Goal: Information Seeking & Learning: Learn about a topic

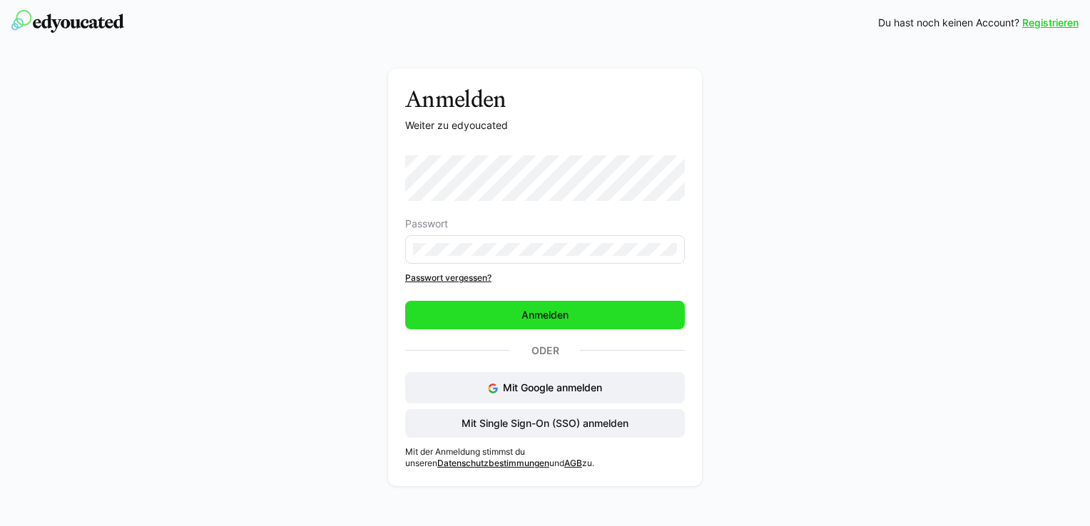
click at [596, 315] on span "Anmelden" at bounding box center [545, 315] width 280 height 29
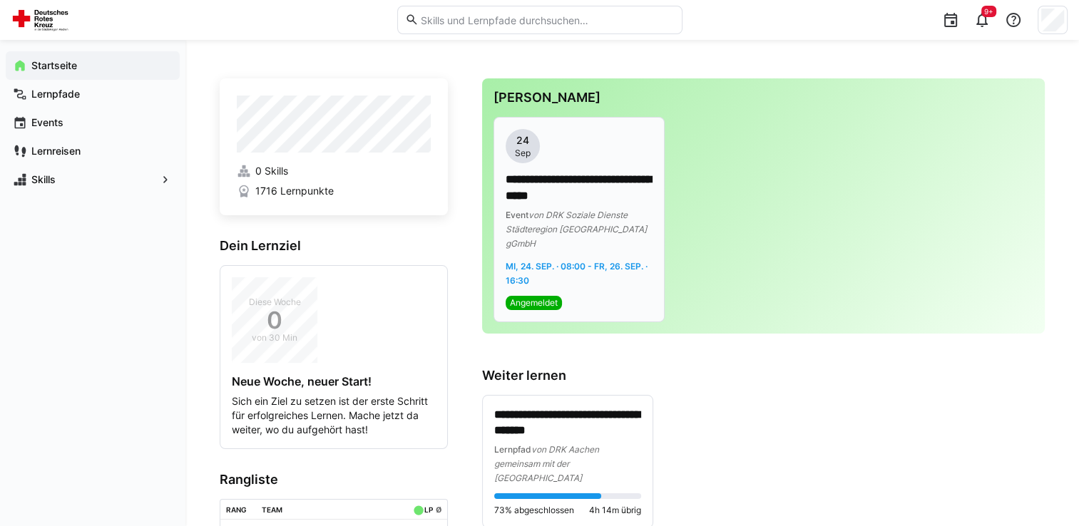
click at [546, 297] on span "Angemeldet" at bounding box center [534, 302] width 48 height 11
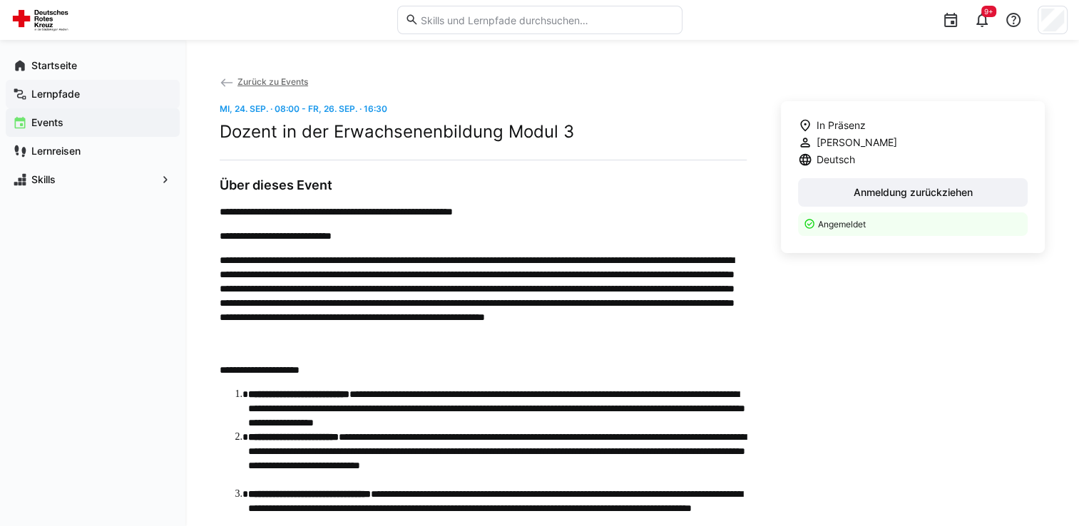
click at [0, 0] on app-navigation-label "Lernpfade" at bounding box center [0, 0] width 0 height 0
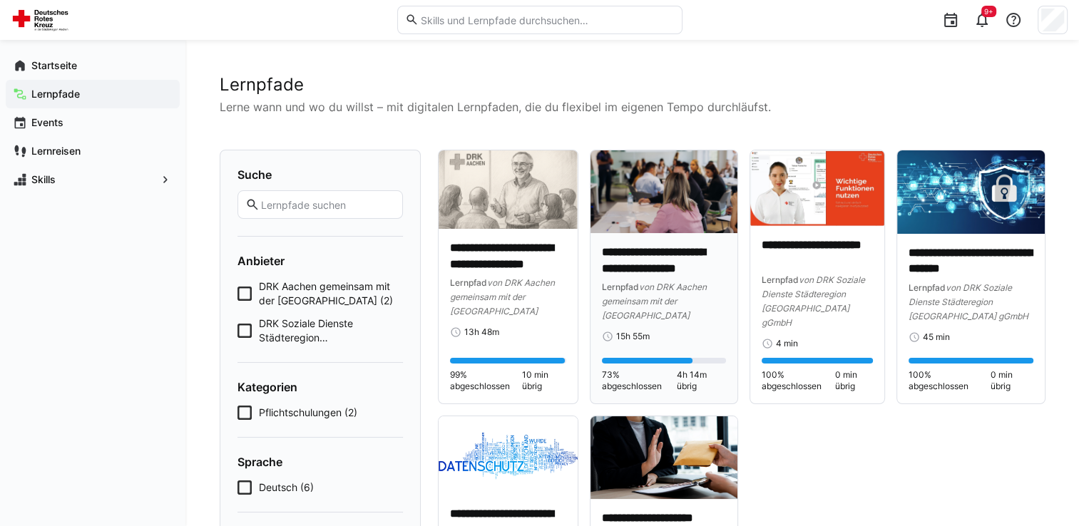
click at [650, 266] on p "**********" at bounding box center [664, 261] width 124 height 33
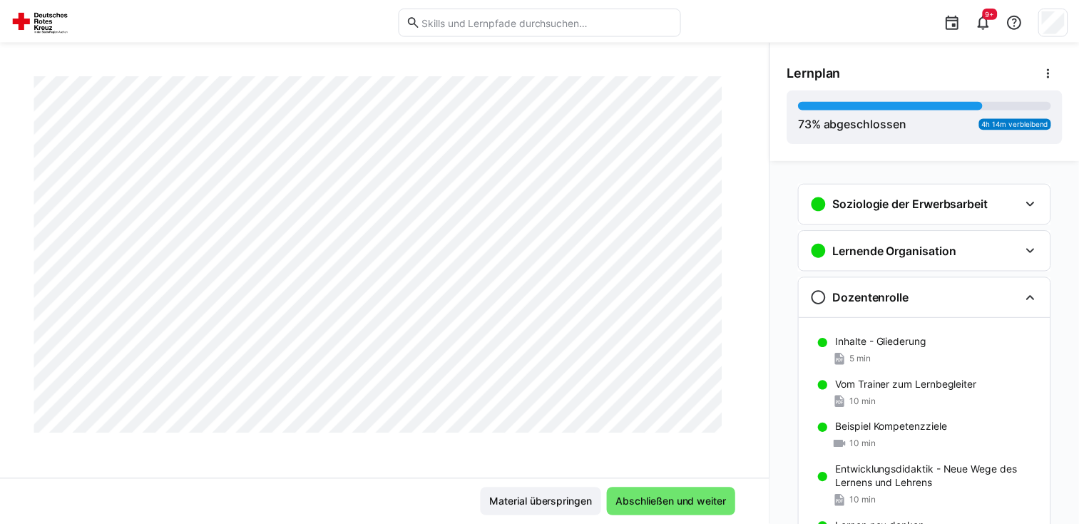
scroll to position [357, 0]
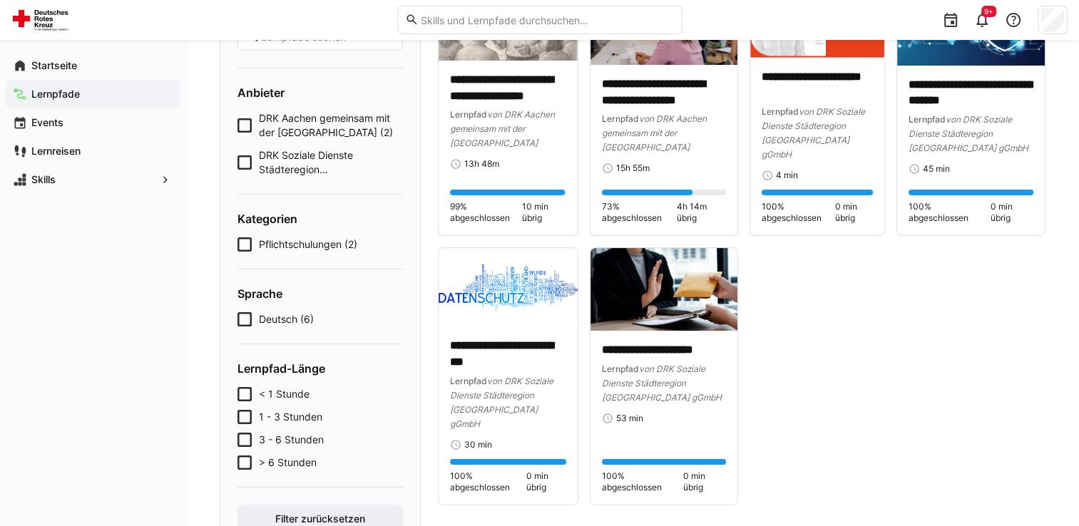
scroll to position [225, 0]
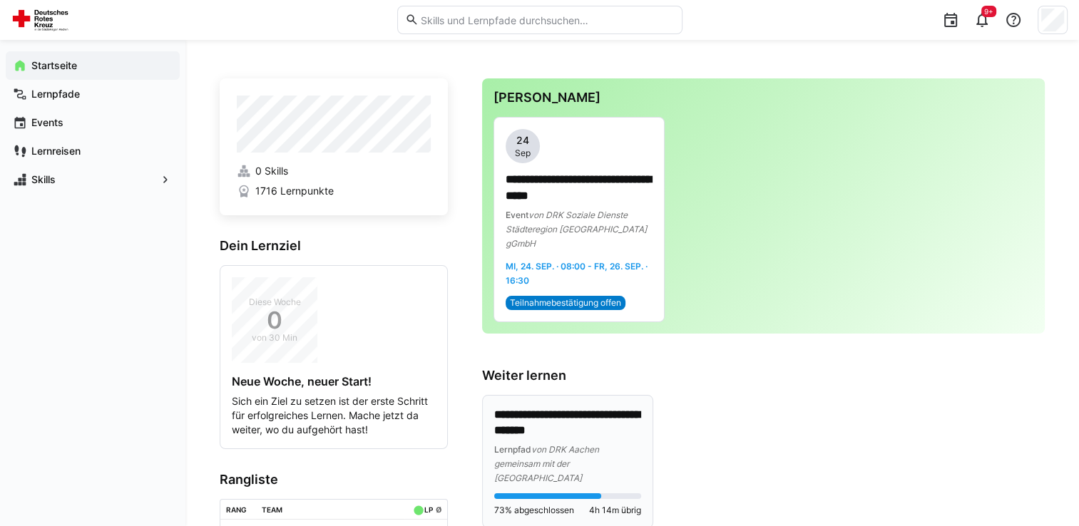
click at [563, 416] on p "**********" at bounding box center [567, 423] width 147 height 33
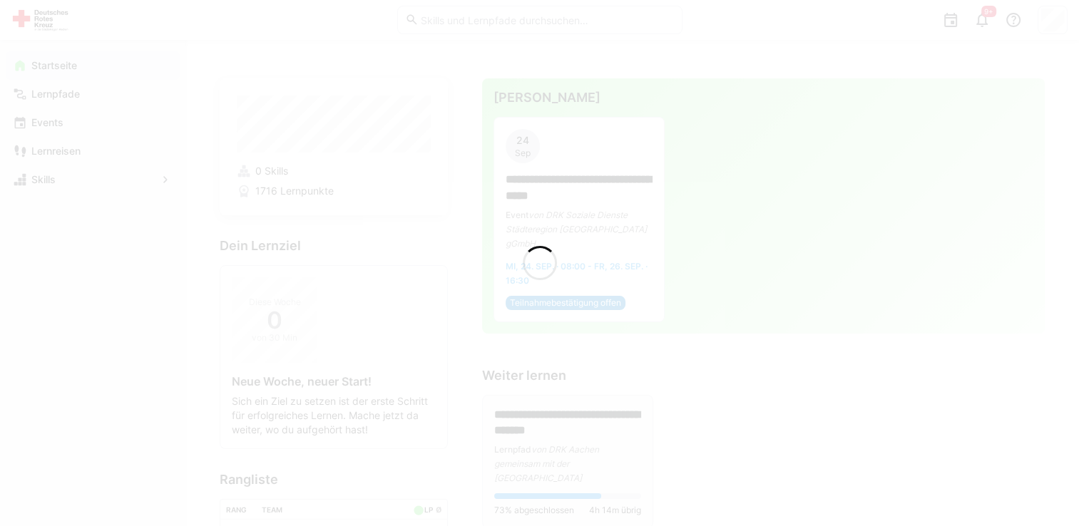
click at [563, 416] on div at bounding box center [539, 263] width 1079 height 526
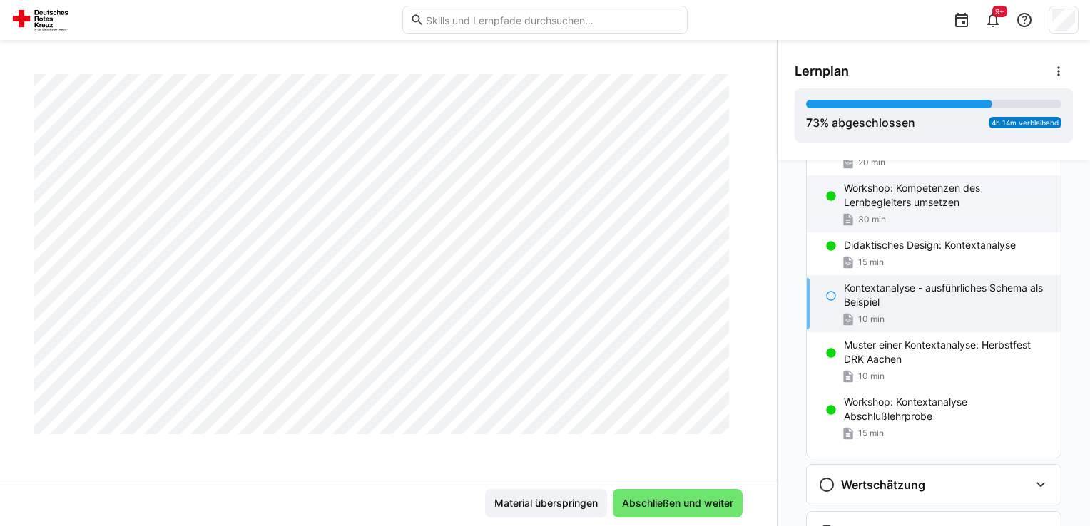
scroll to position [622, 0]
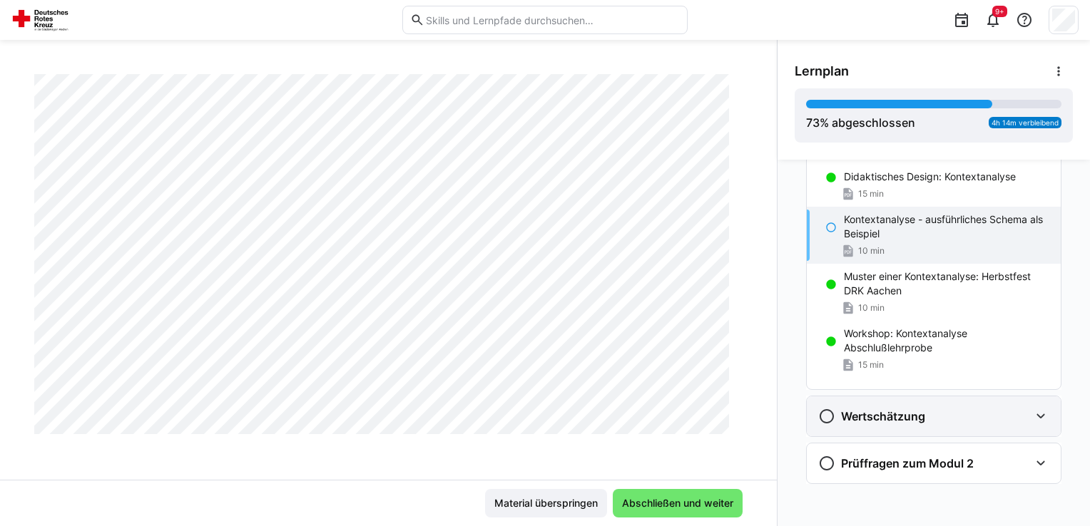
click at [998, 408] on div "Wertschätzung" at bounding box center [923, 416] width 211 height 17
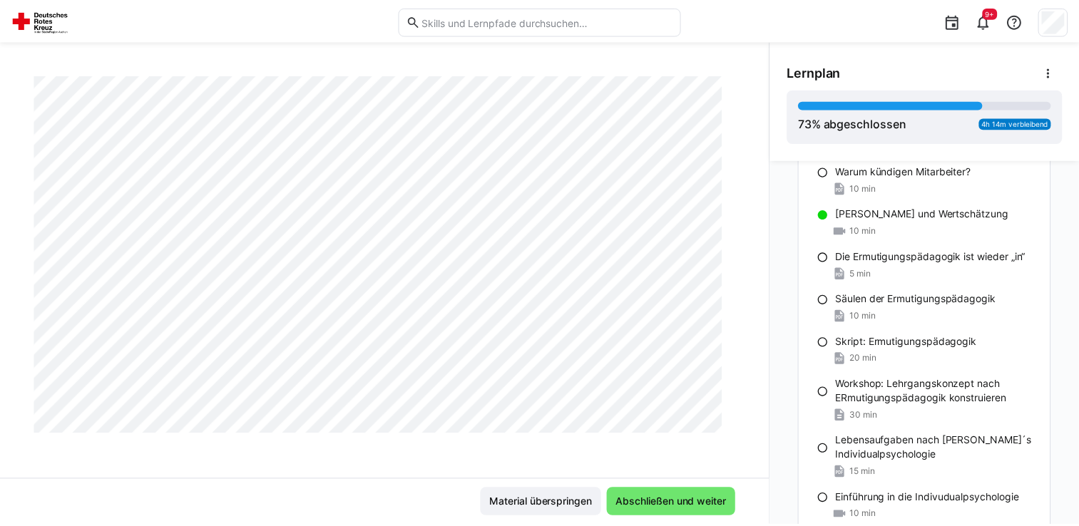
scroll to position [713, 0]
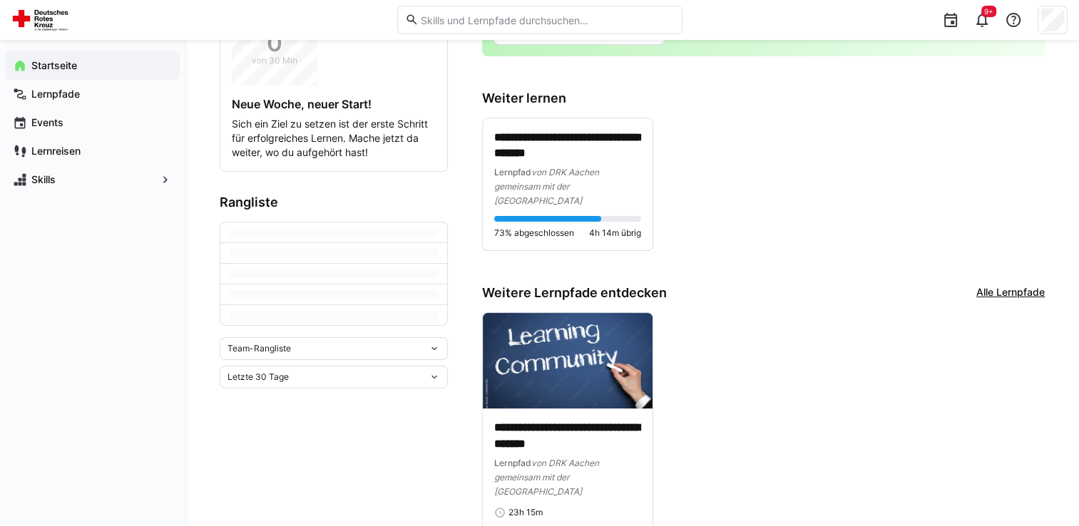
scroll to position [332, 0]
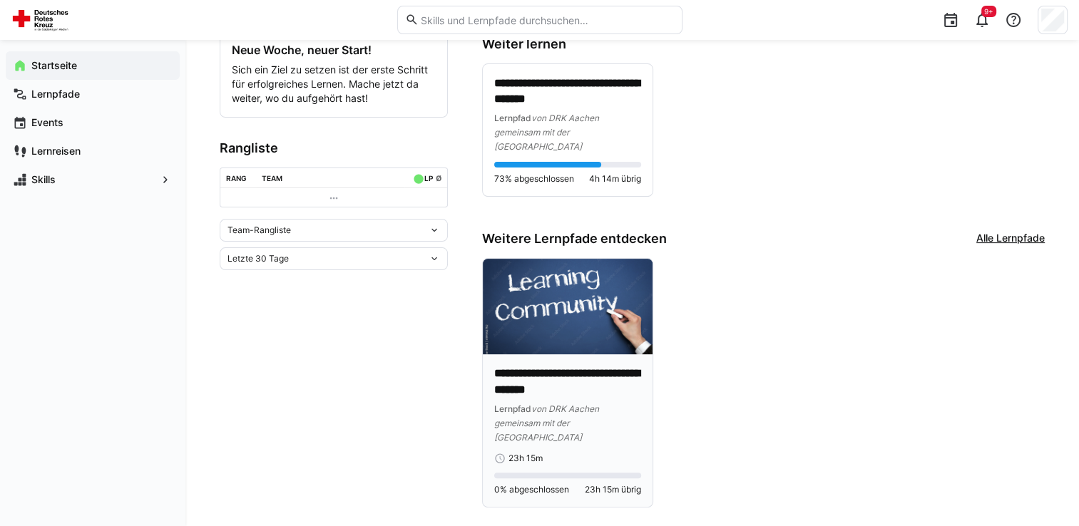
click at [571, 312] on img at bounding box center [568, 307] width 170 height 96
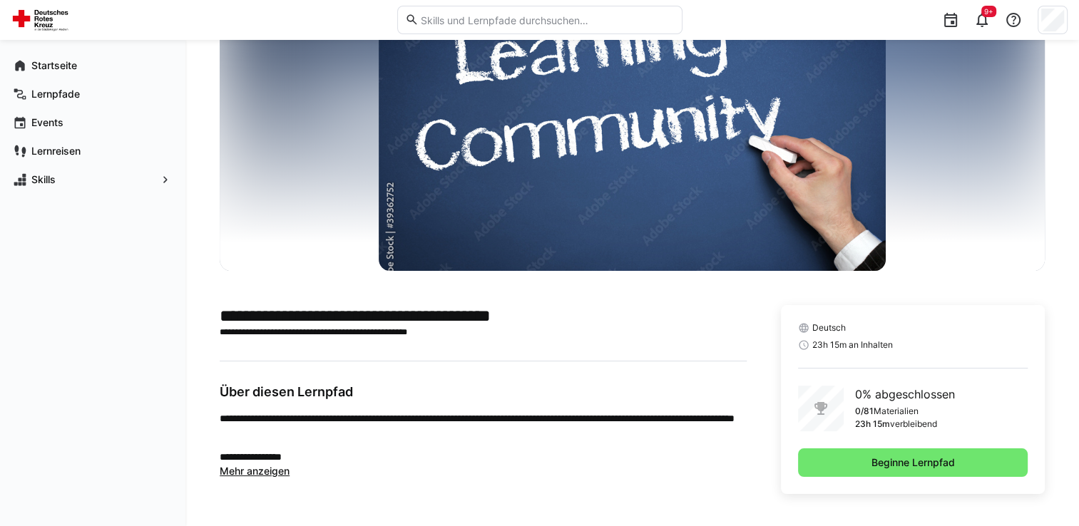
scroll to position [90, 0]
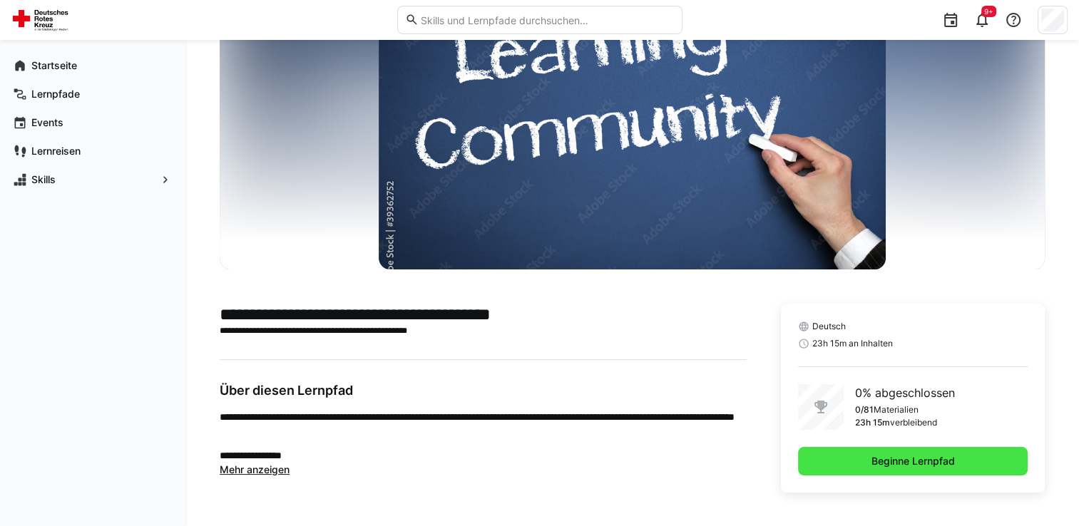
click at [850, 458] on span "Beginne Lernpfad" at bounding box center [913, 461] width 230 height 29
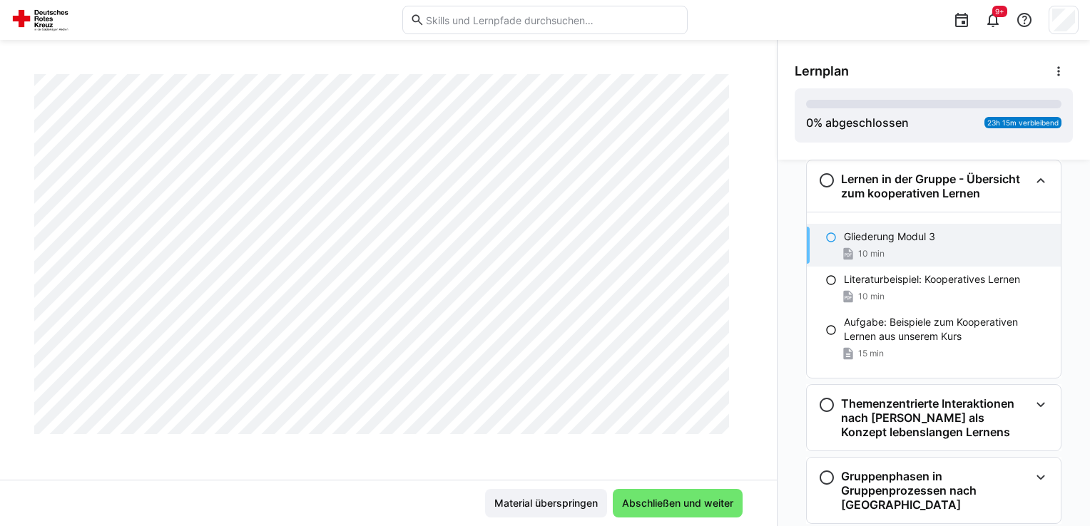
scroll to position [667, 0]
click at [860, 285] on p "Literaturbeispiel: Kooperatives Lernen" at bounding box center [932, 279] width 176 height 14
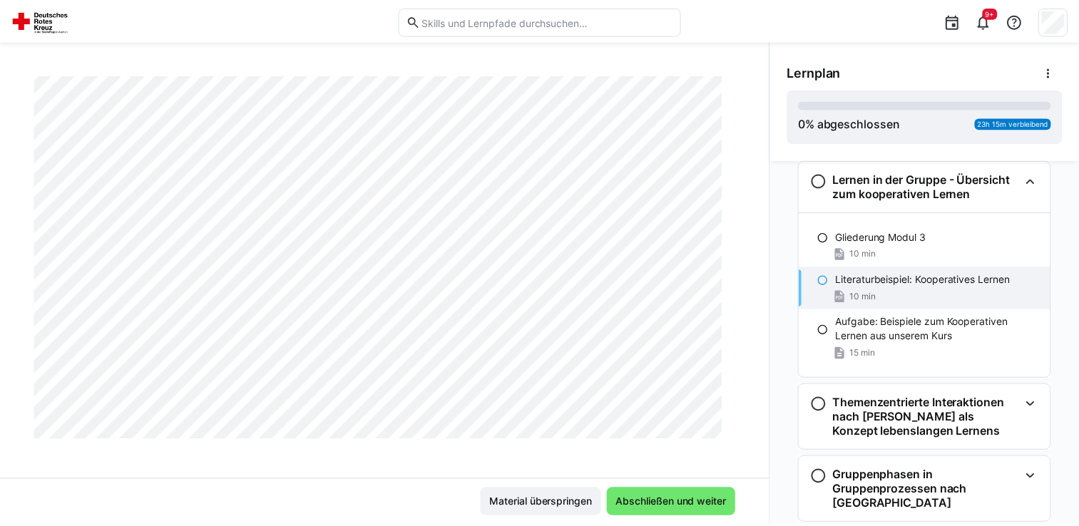
scroll to position [0, 0]
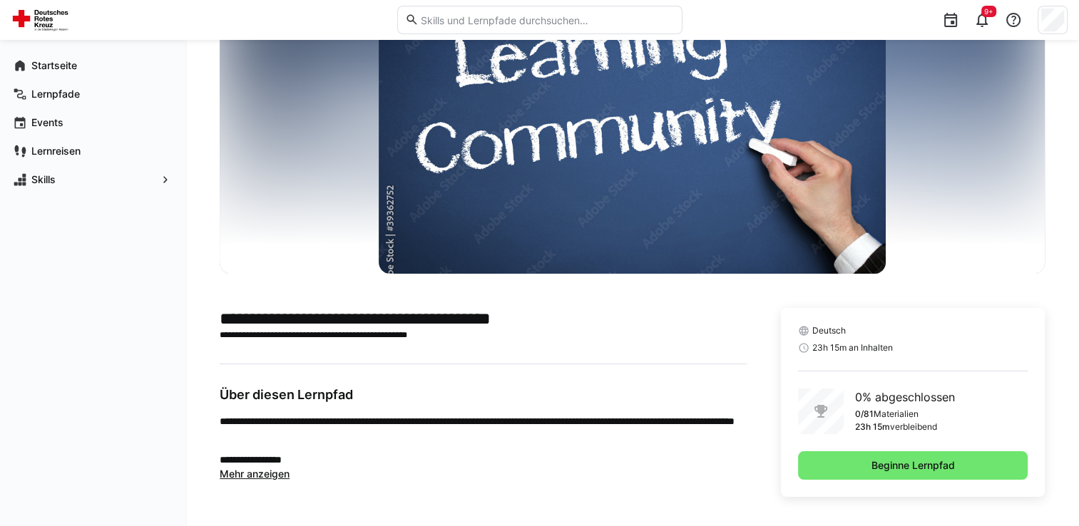
scroll to position [90, 0]
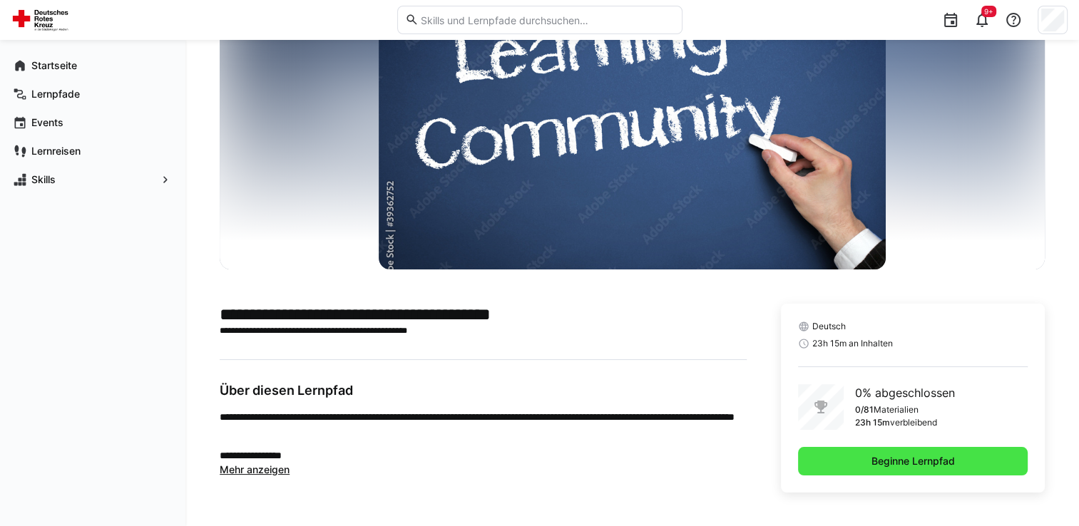
click at [853, 453] on span "Beginne Lernpfad" at bounding box center [913, 461] width 230 height 29
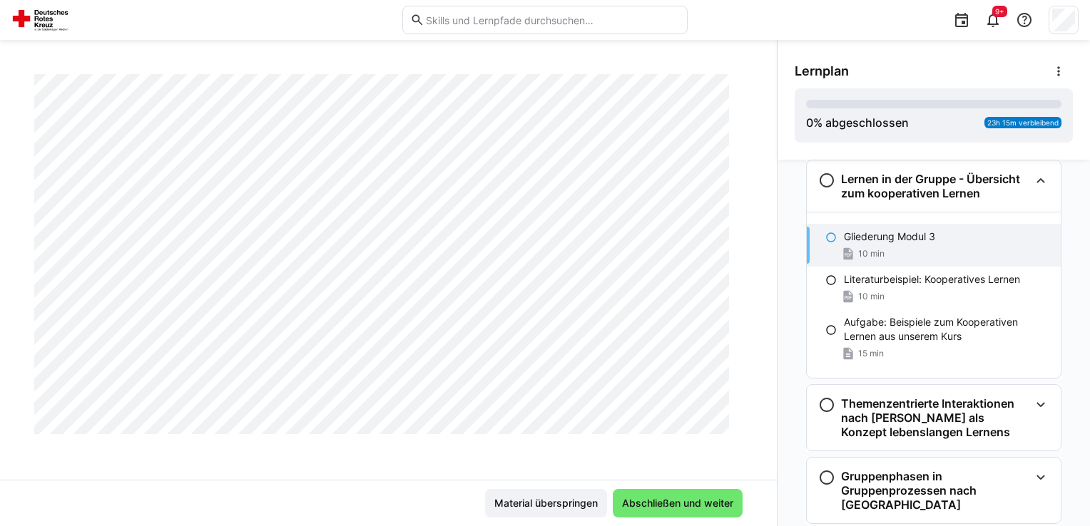
scroll to position [667, 0]
click at [857, 285] on p "Literaturbeispiel: Kooperatives Lernen" at bounding box center [932, 279] width 176 height 14
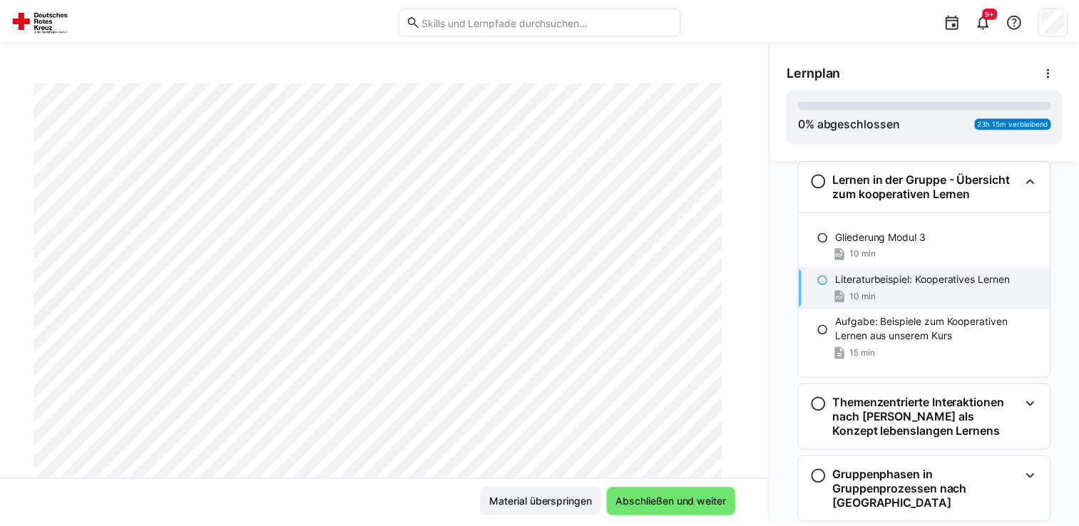
scroll to position [143, 0]
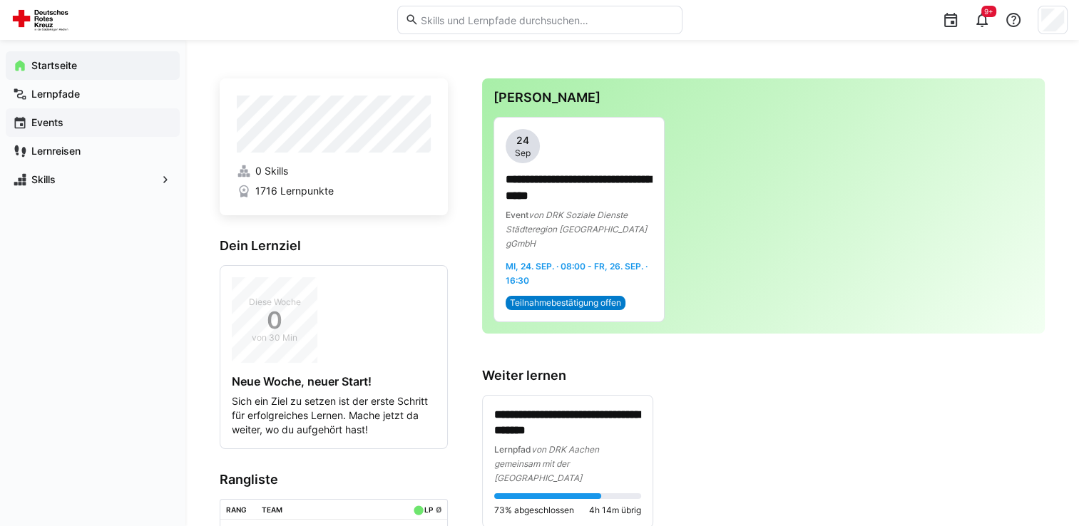
click at [81, 120] on span "Events" at bounding box center [100, 123] width 143 height 14
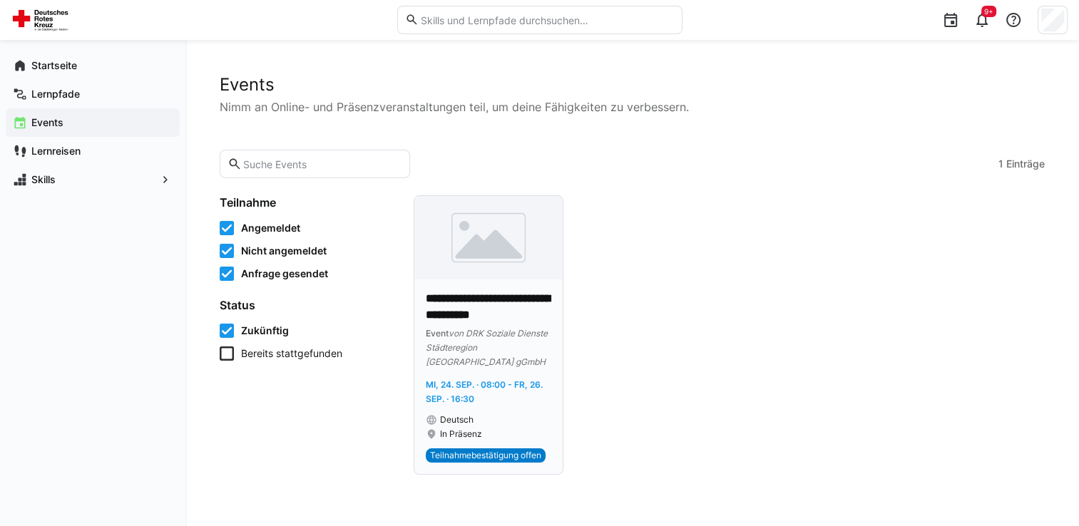
click at [496, 450] on span "Teilnahmebestätigung offen" at bounding box center [485, 455] width 111 height 11
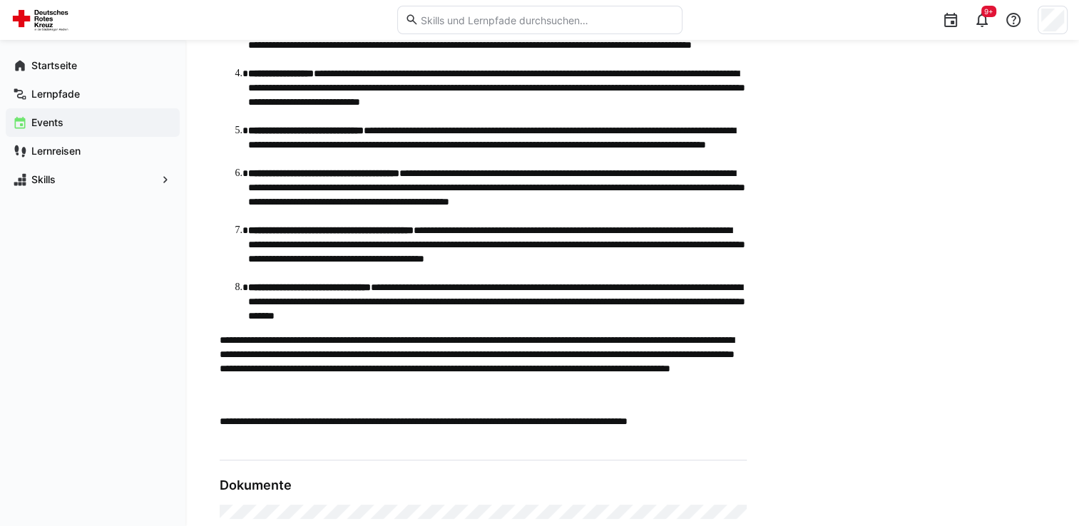
scroll to position [570, 0]
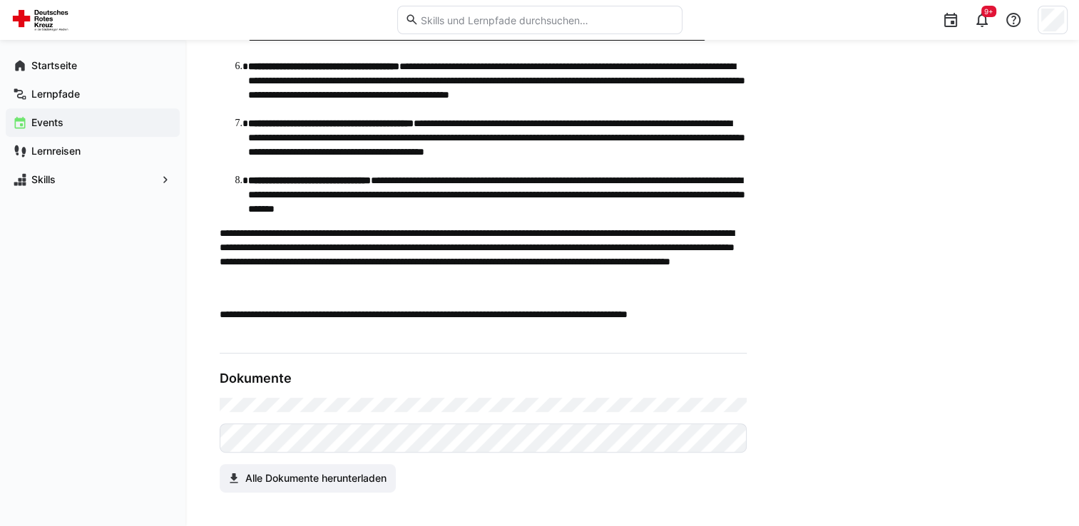
click at [325, 422] on div "Alle Dokumente herunterladen" at bounding box center [483, 445] width 527 height 95
click at [324, 478] on span "Alle Dokumente herunterladen" at bounding box center [315, 478] width 145 height 14
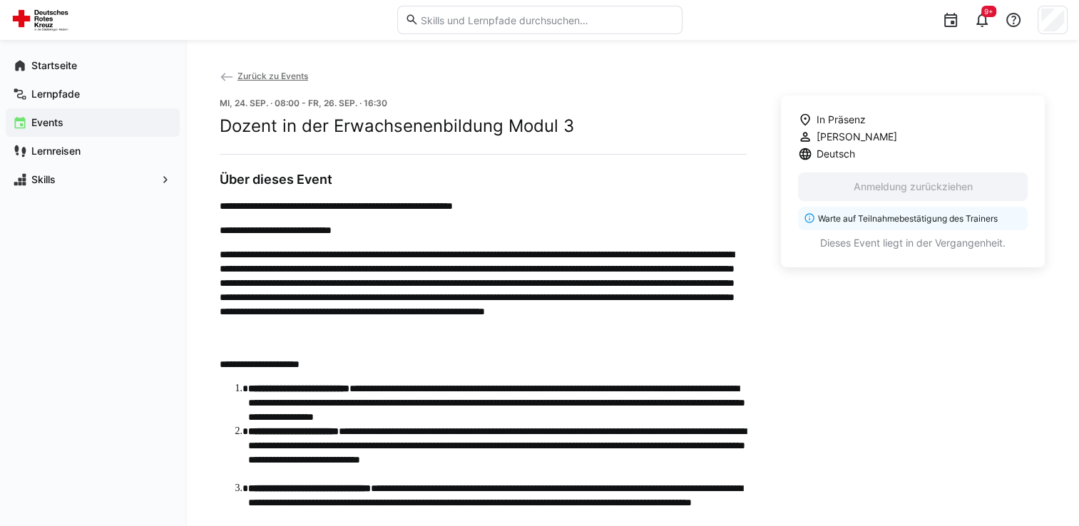
scroll to position [0, 0]
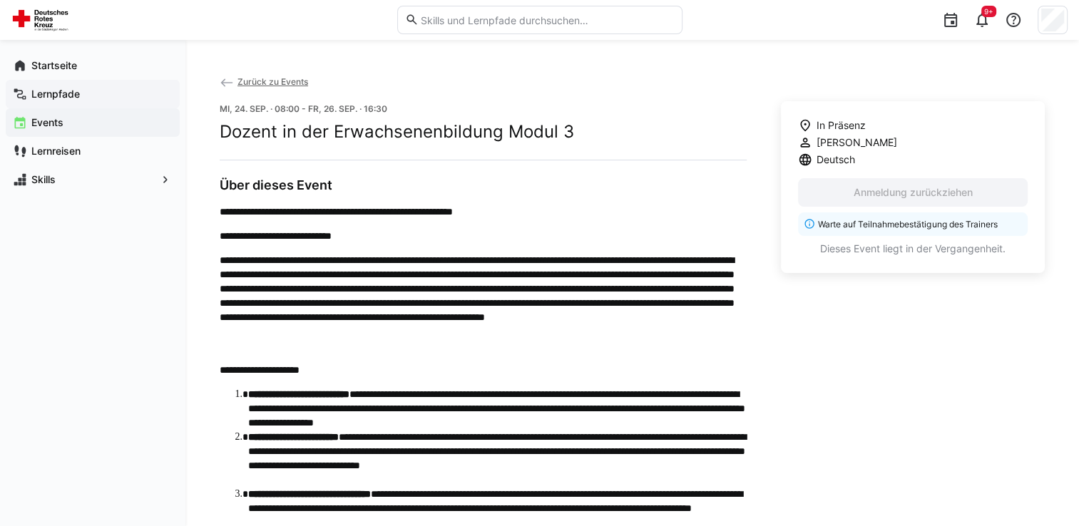
click at [107, 96] on span "Lernpfade" at bounding box center [100, 94] width 143 height 14
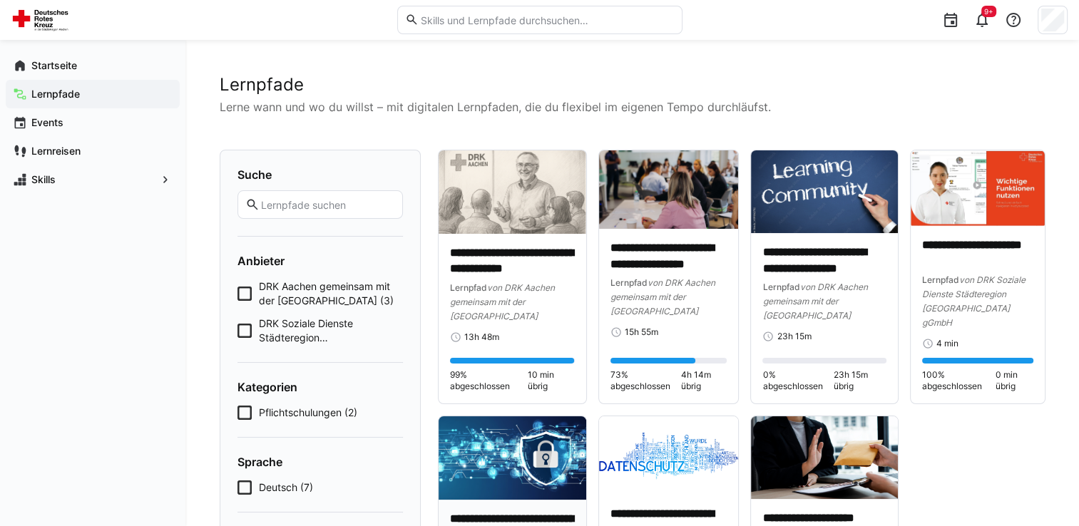
scroll to position [143, 0]
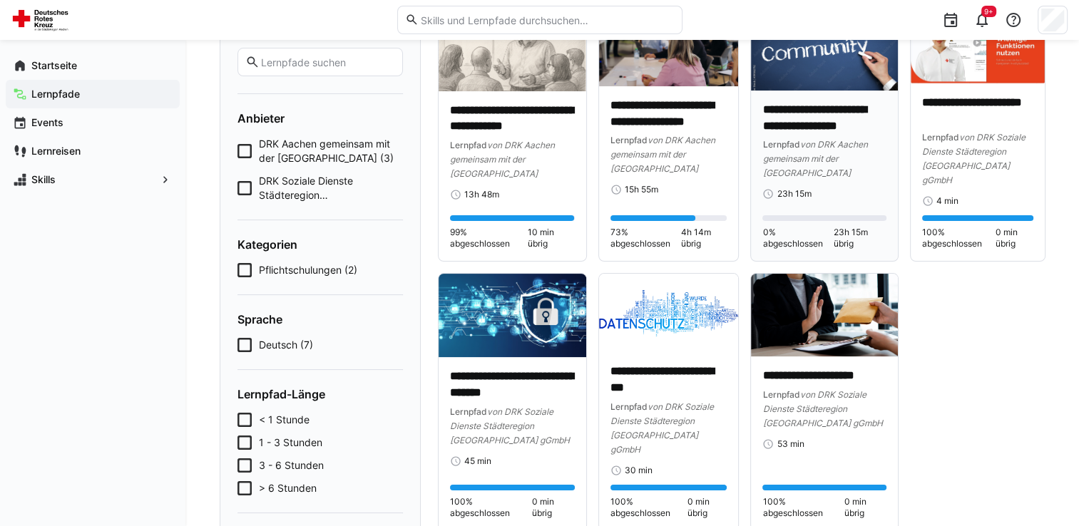
click at [820, 104] on p "**********" at bounding box center [824, 118] width 124 height 33
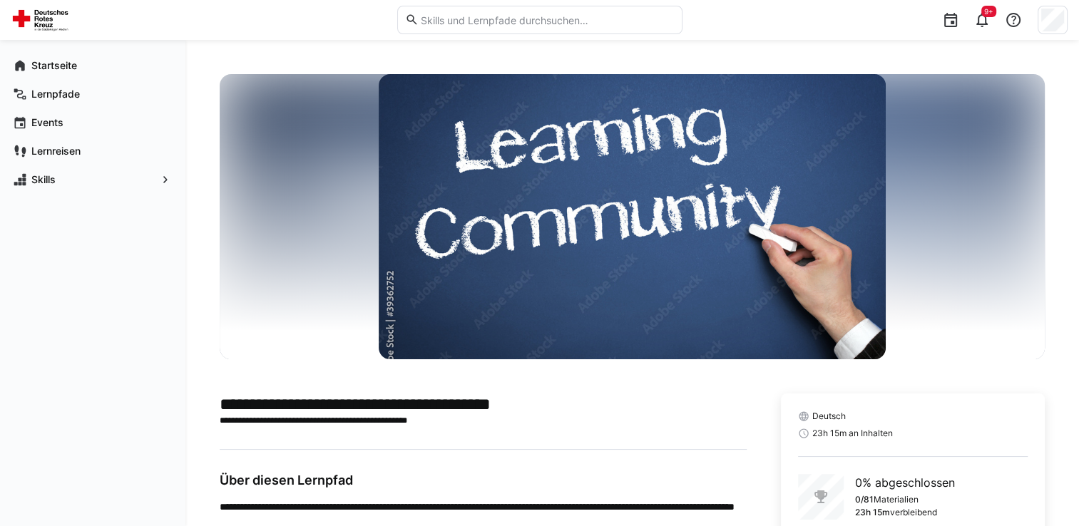
scroll to position [90, 0]
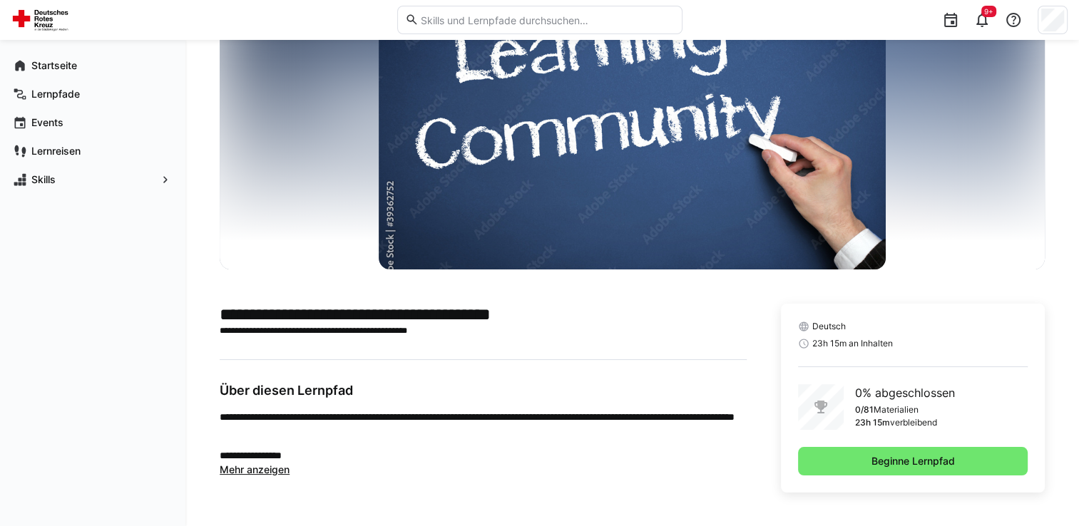
click at [267, 469] on span "Mehr anzeigen" at bounding box center [255, 469] width 70 height 12
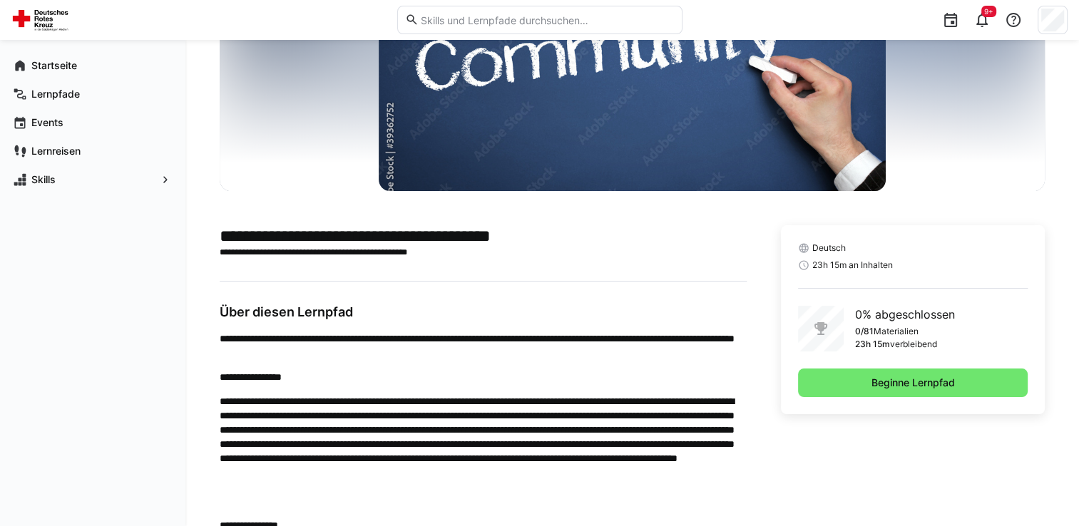
scroll to position [130, 0]
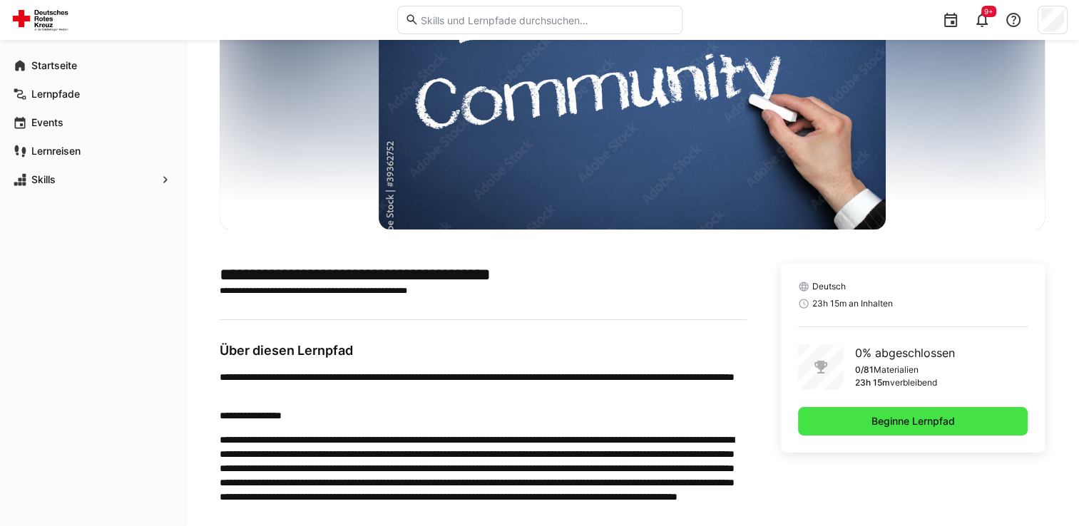
click at [853, 415] on span "Beginne Lernpfad" at bounding box center [913, 421] width 230 height 29
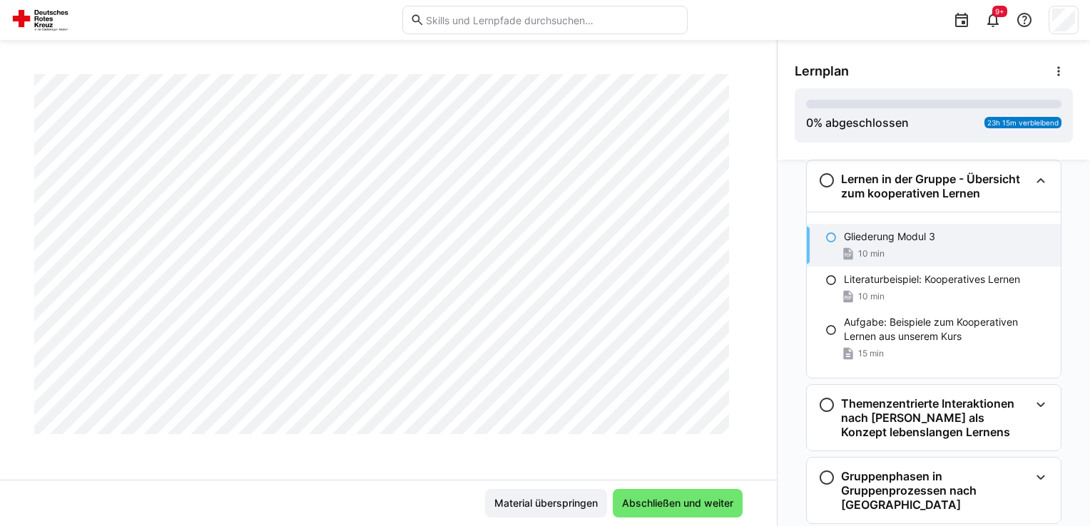
scroll to position [381, 0]
click at [859, 285] on p "Literaturbeispiel: Kooperatives Lernen" at bounding box center [932, 279] width 176 height 14
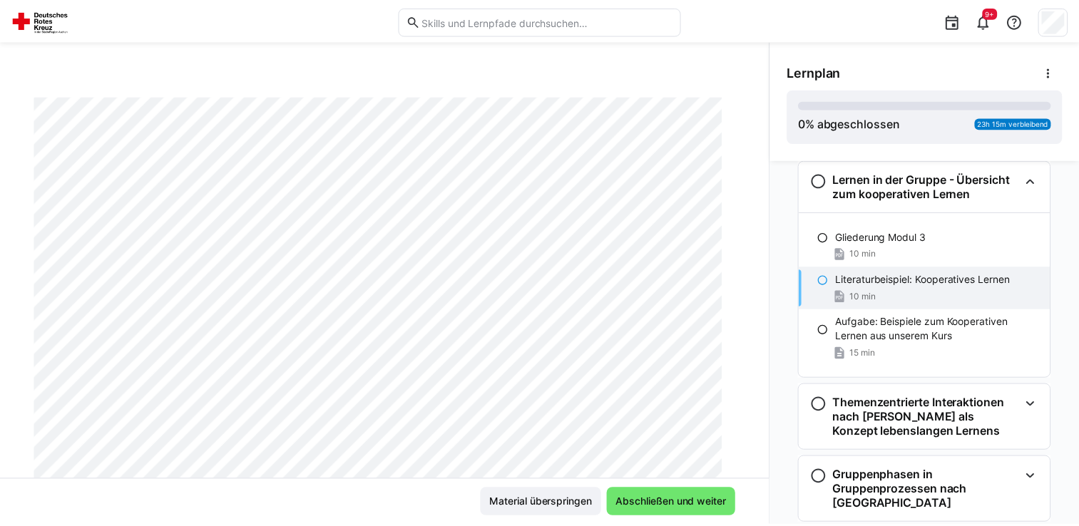
scroll to position [0, 0]
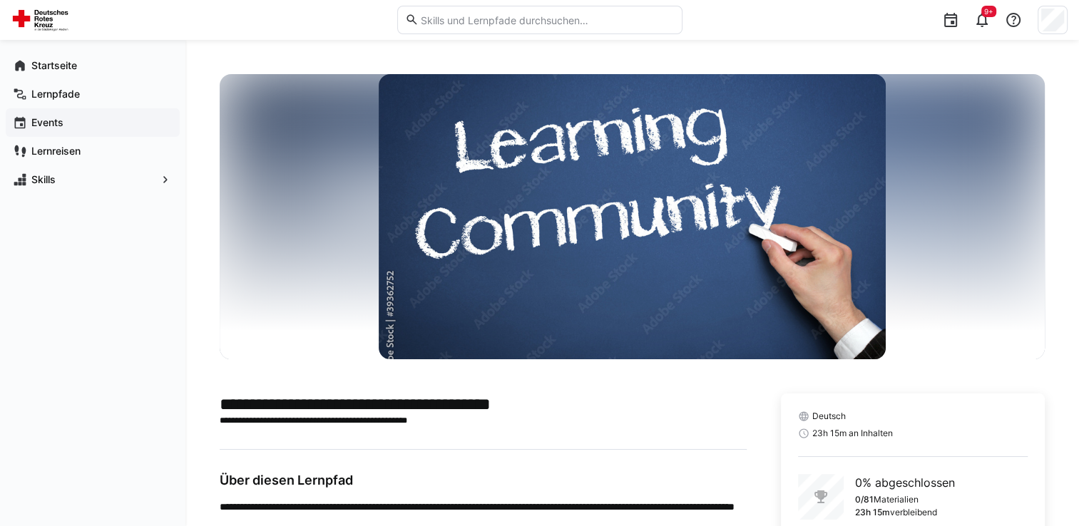
click at [82, 117] on span "Events" at bounding box center [100, 123] width 143 height 14
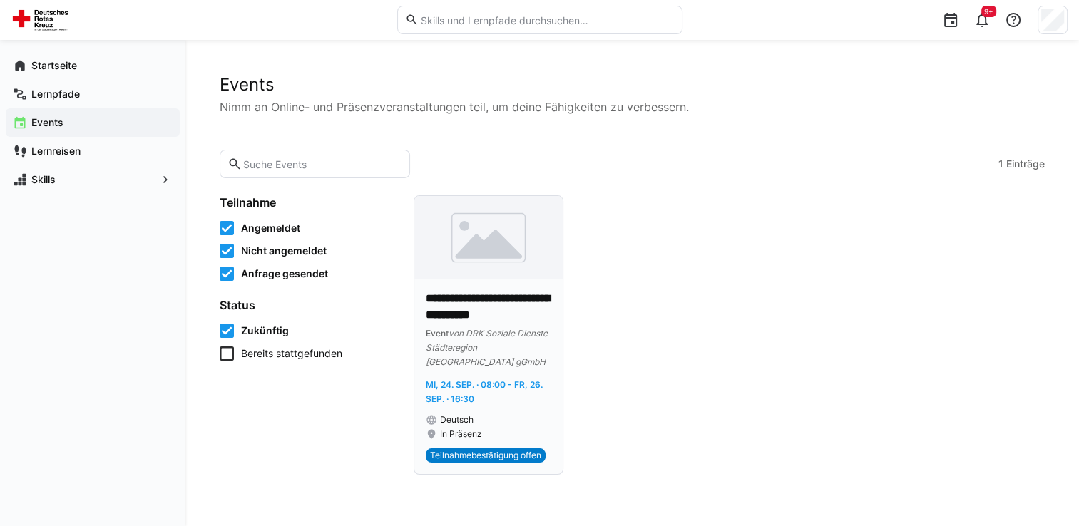
click at [469, 449] on span "Teilnahmebestätigung offen" at bounding box center [486, 456] width 120 height 14
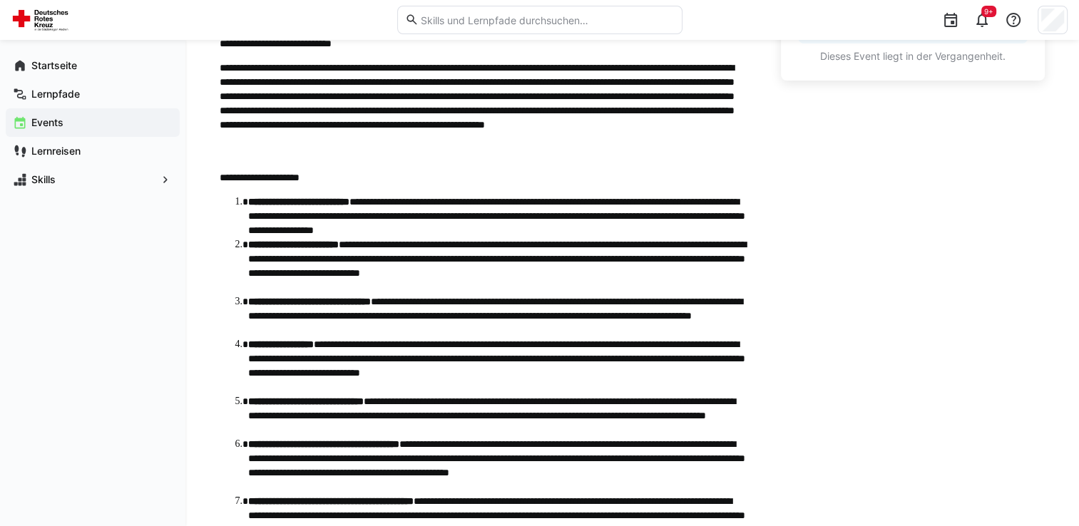
scroll to position [570, 0]
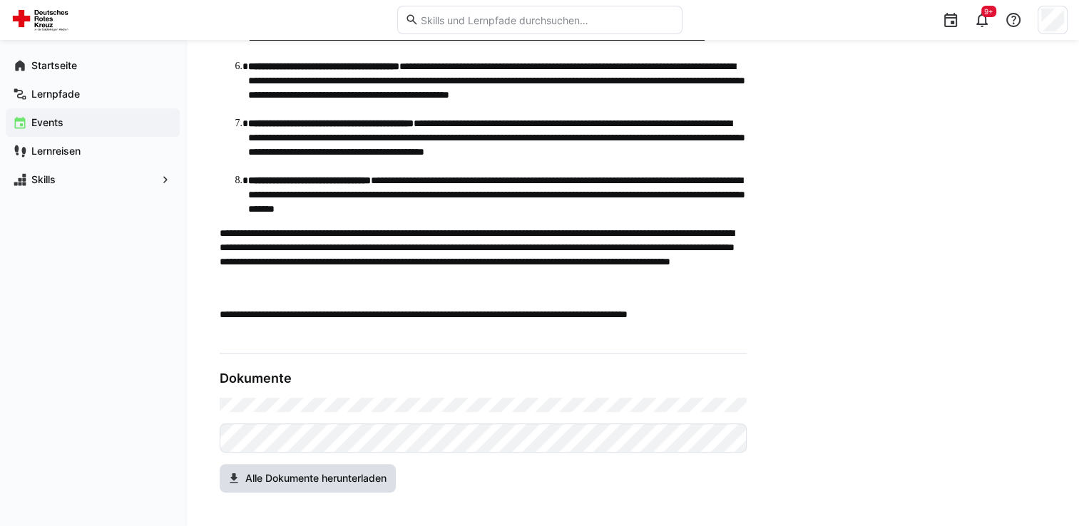
click at [339, 483] on span "Alle Dokumente herunterladen" at bounding box center [315, 478] width 145 height 14
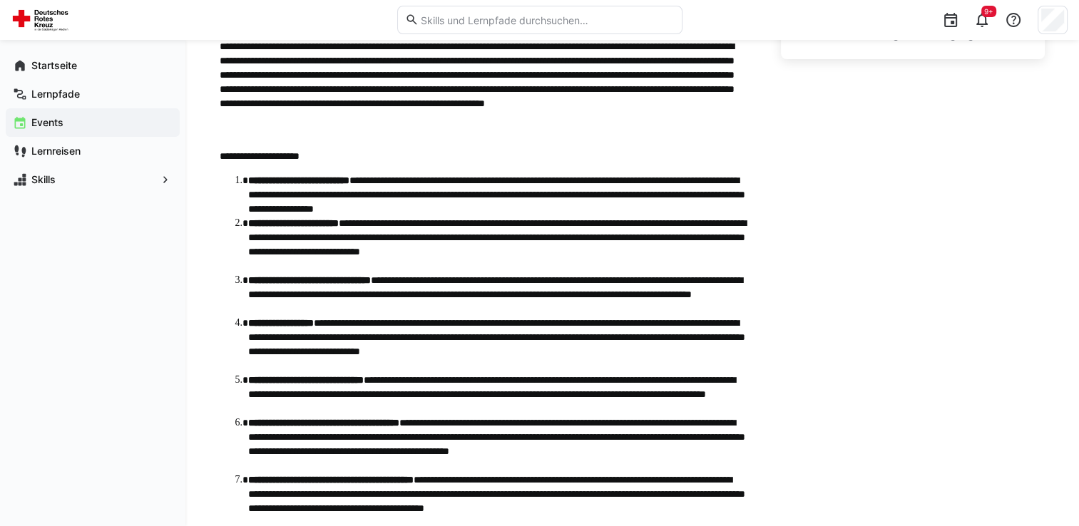
scroll to position [0, 0]
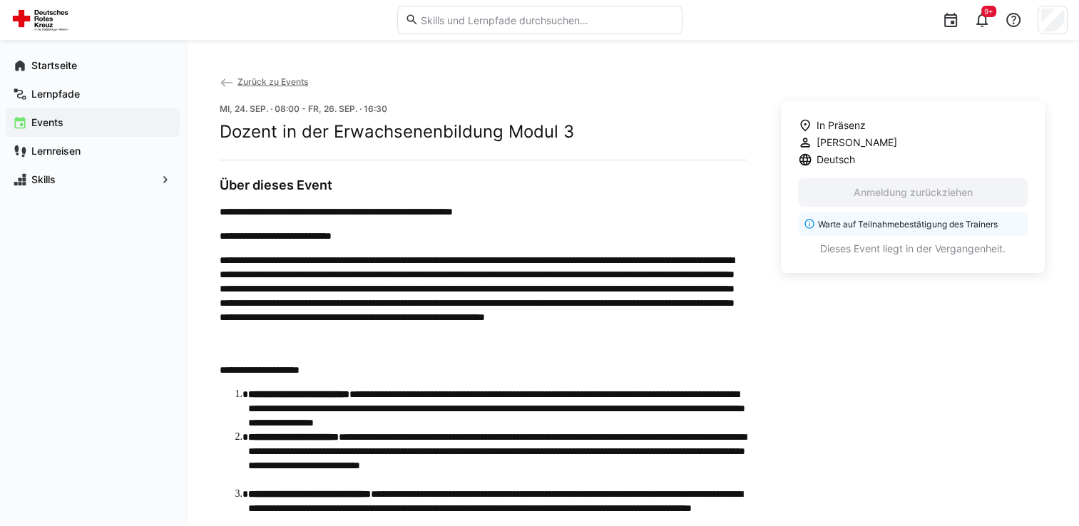
click at [278, 81] on span "Zurück zu Events" at bounding box center [272, 81] width 71 height 11
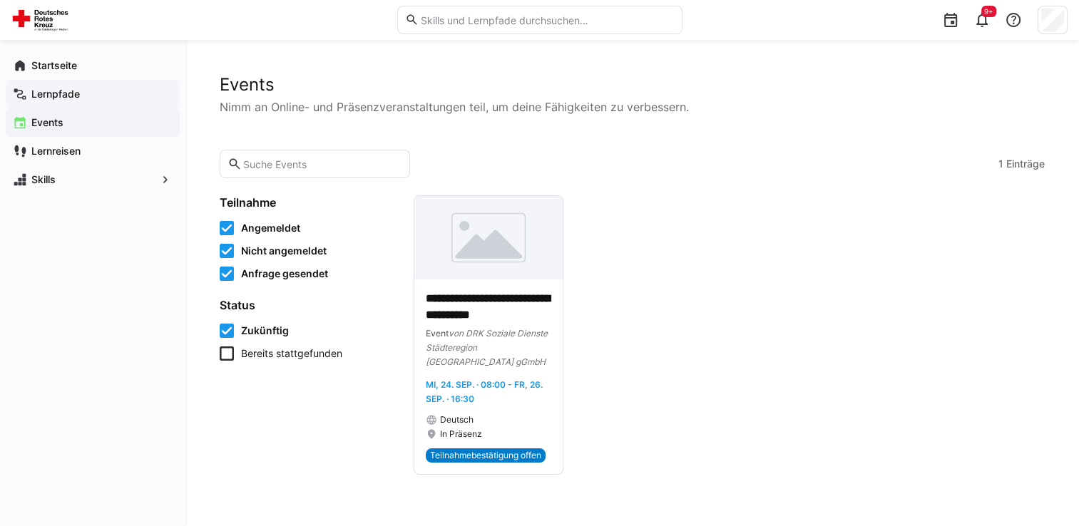
click at [0, 0] on app-navigation-label "Lernpfade" at bounding box center [0, 0] width 0 height 0
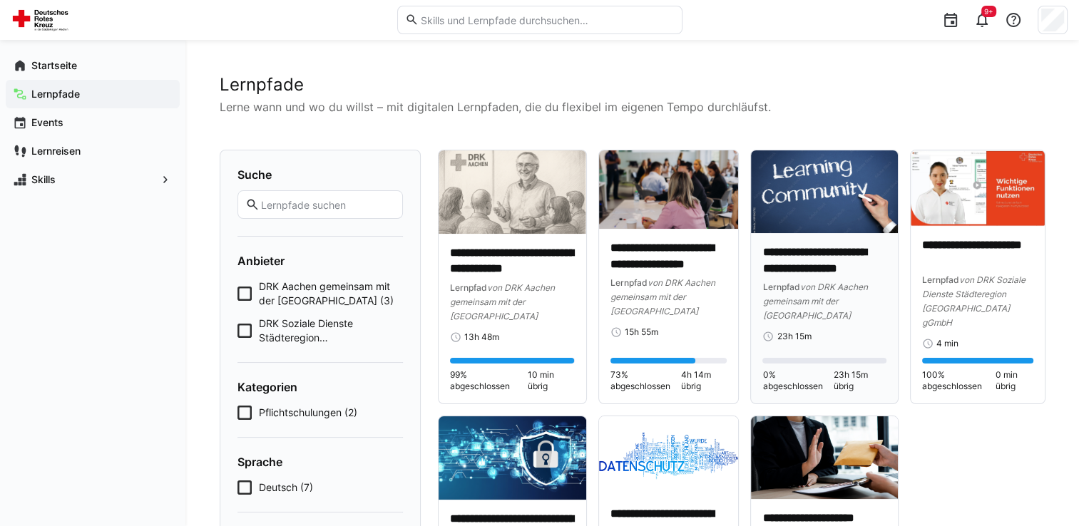
click at [800, 212] on img at bounding box center [824, 191] width 147 height 83
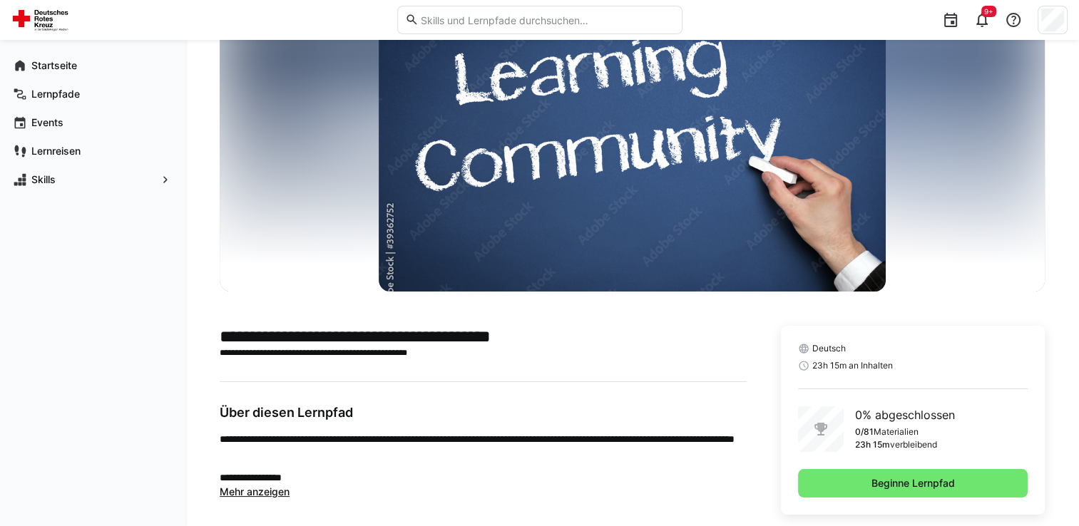
scroll to position [90, 0]
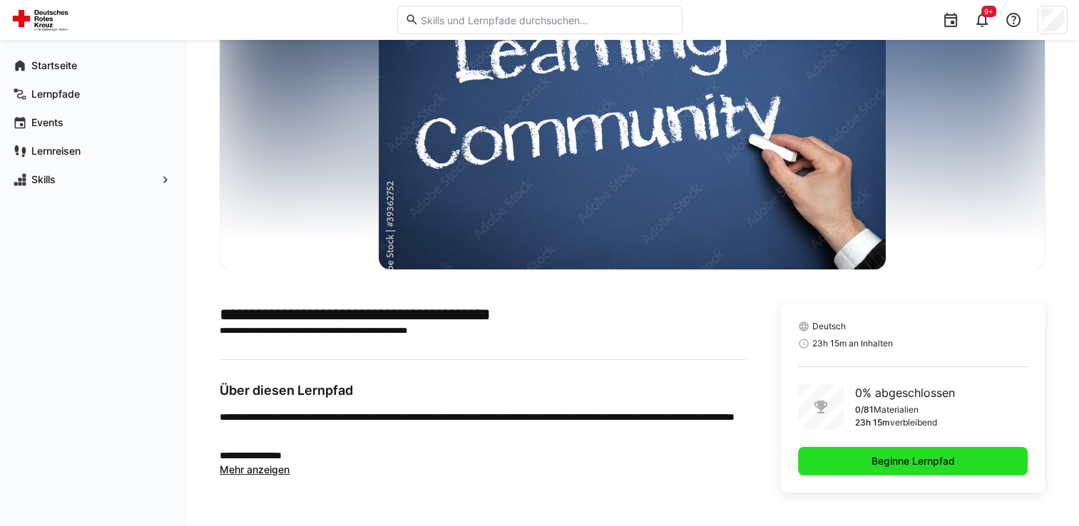
click at [888, 452] on span "Beginne Lernpfad" at bounding box center [913, 461] width 230 height 29
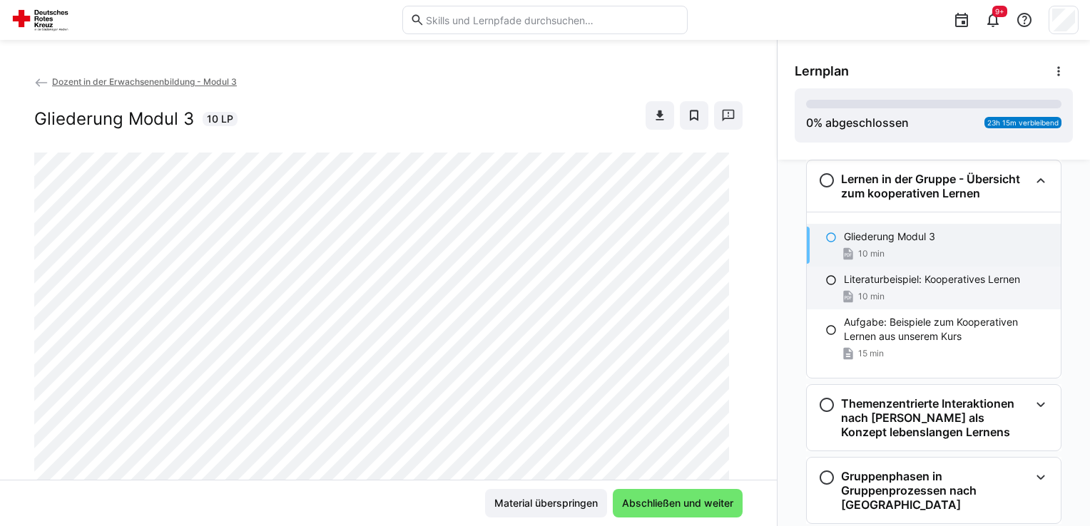
click at [931, 285] on p "Literaturbeispiel: Kooperatives Lernen" at bounding box center [932, 279] width 176 height 14
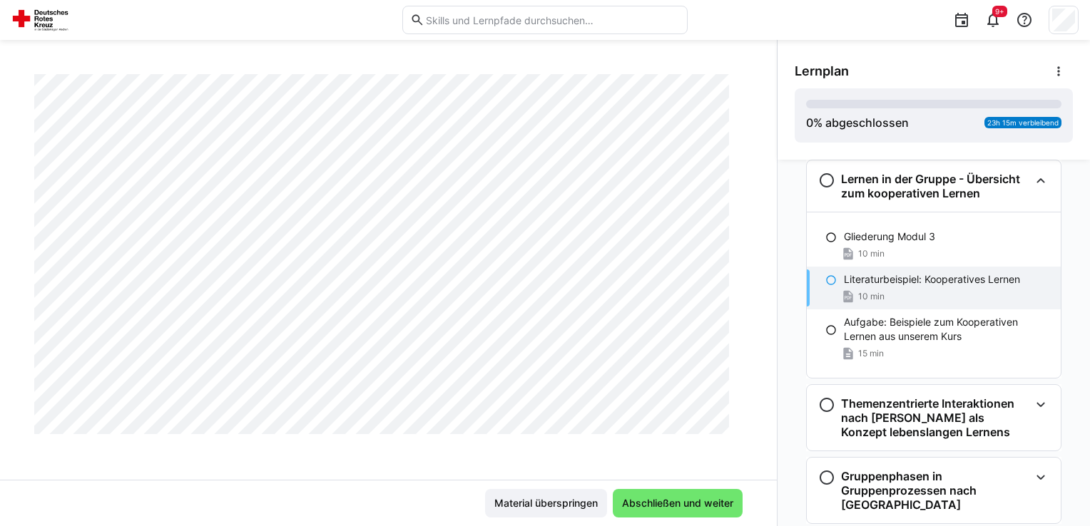
scroll to position [5704, 0]
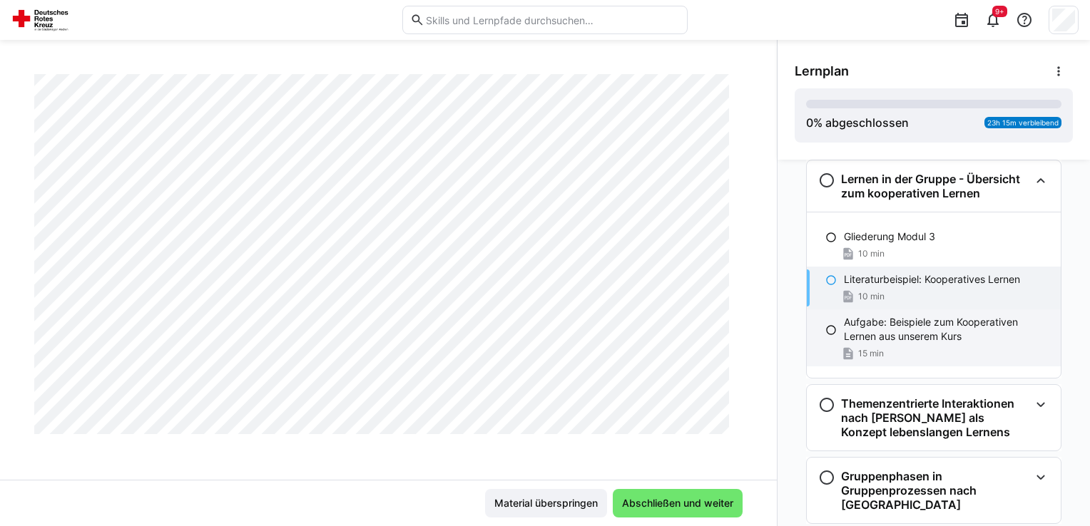
click at [850, 334] on p "Aufgabe: Beispiele zum Kooperativen Lernen aus unserem Kurs" at bounding box center [946, 329] width 205 height 29
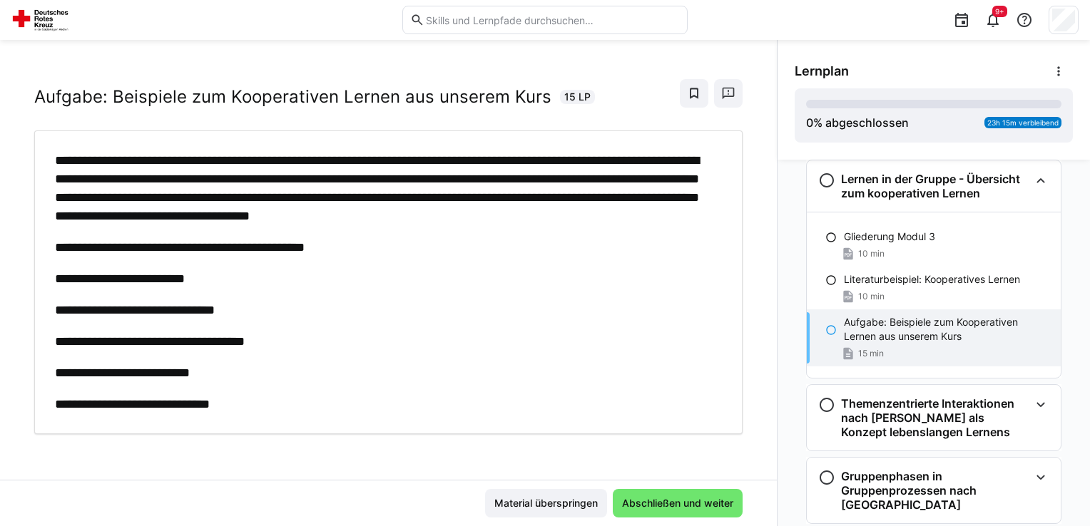
scroll to position [39, 0]
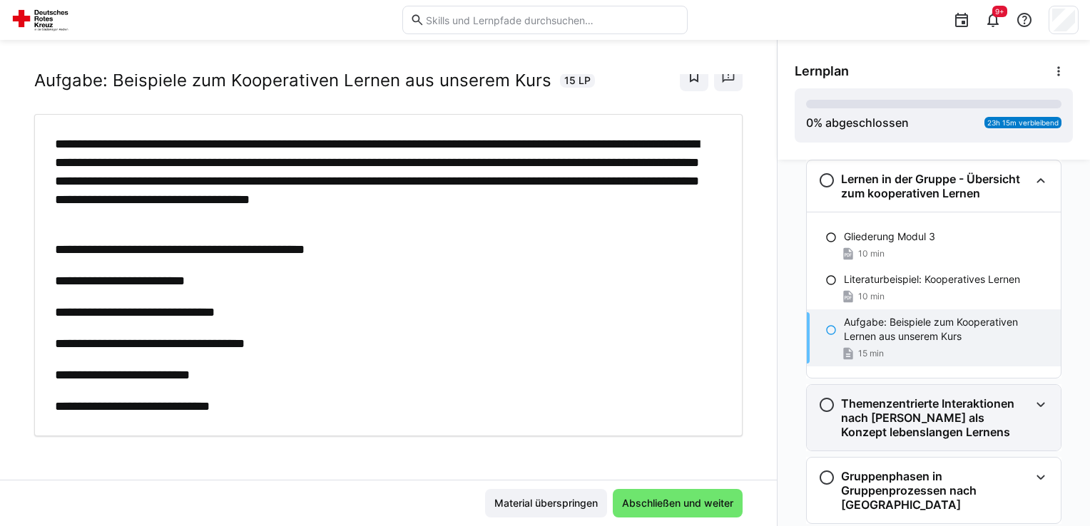
click at [846, 401] on h3 "Themenzentrierte Interaktionen nach [PERSON_NAME] als Konzept lebenslangen Lern…" at bounding box center [935, 417] width 188 height 43
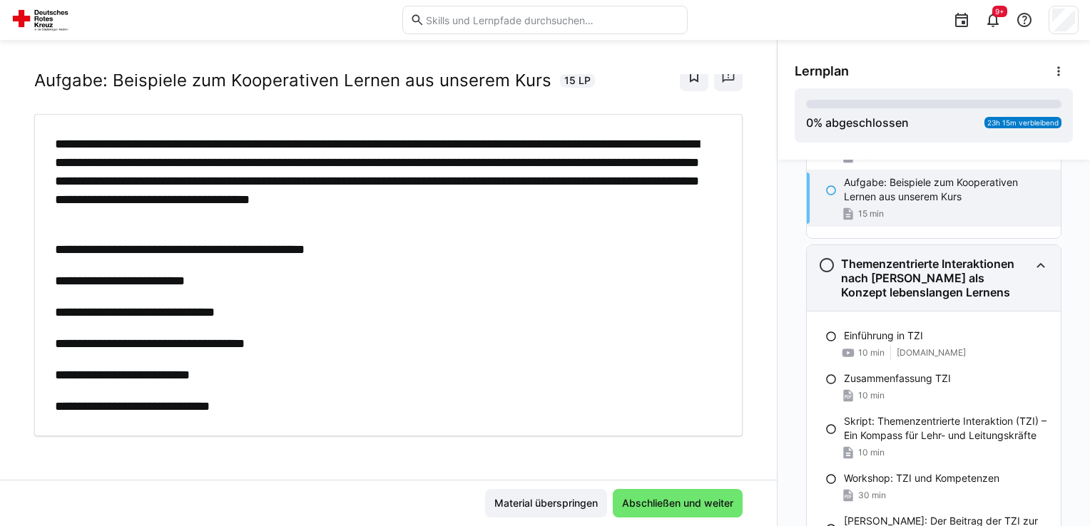
scroll to position [165, 0]
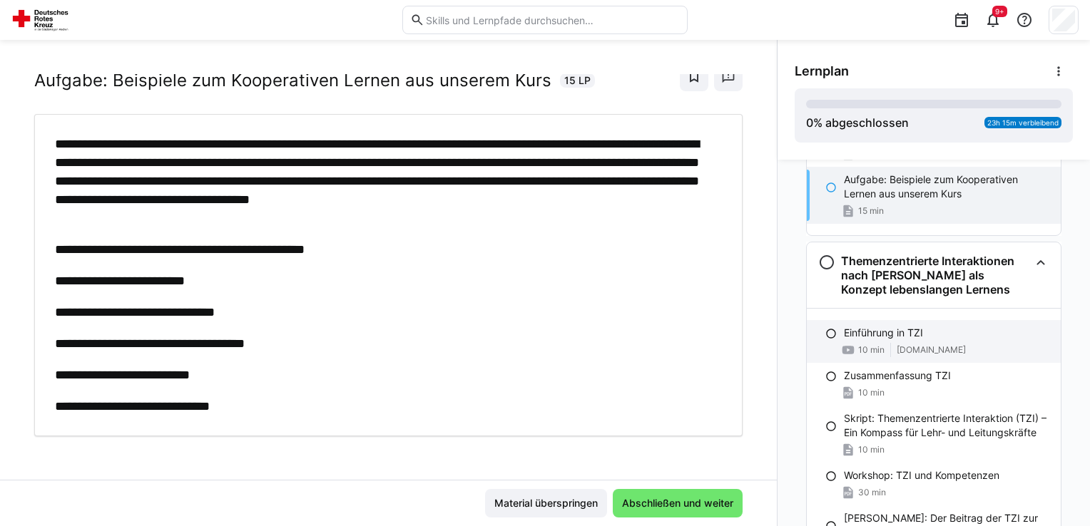
click at [844, 335] on p "Einführung in TZI" at bounding box center [883, 333] width 79 height 14
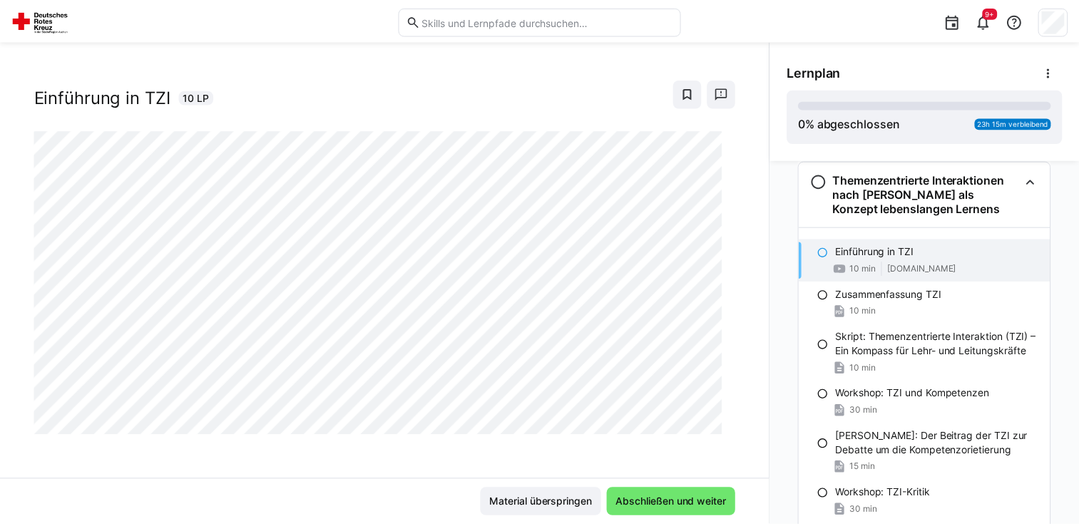
scroll to position [0, 0]
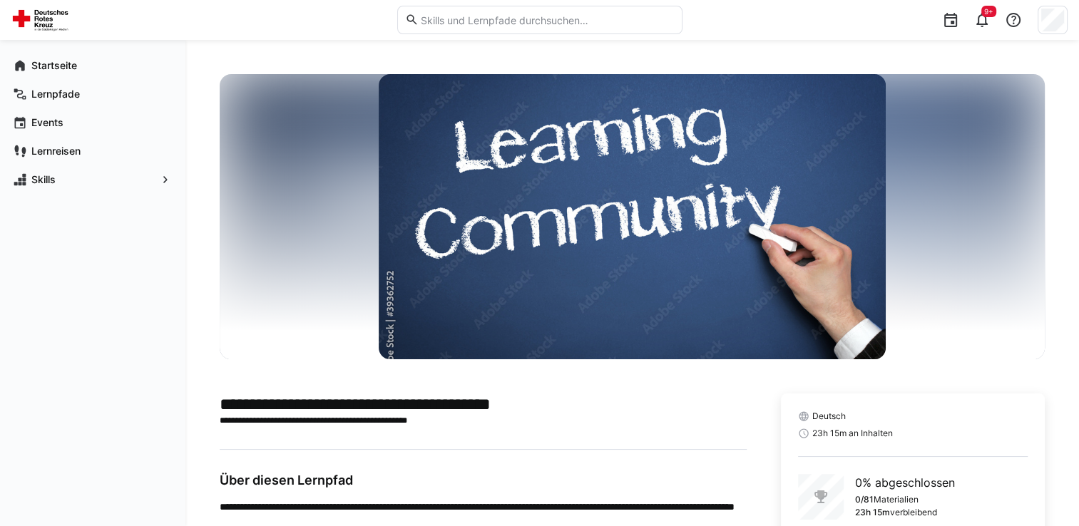
scroll to position [90, 0]
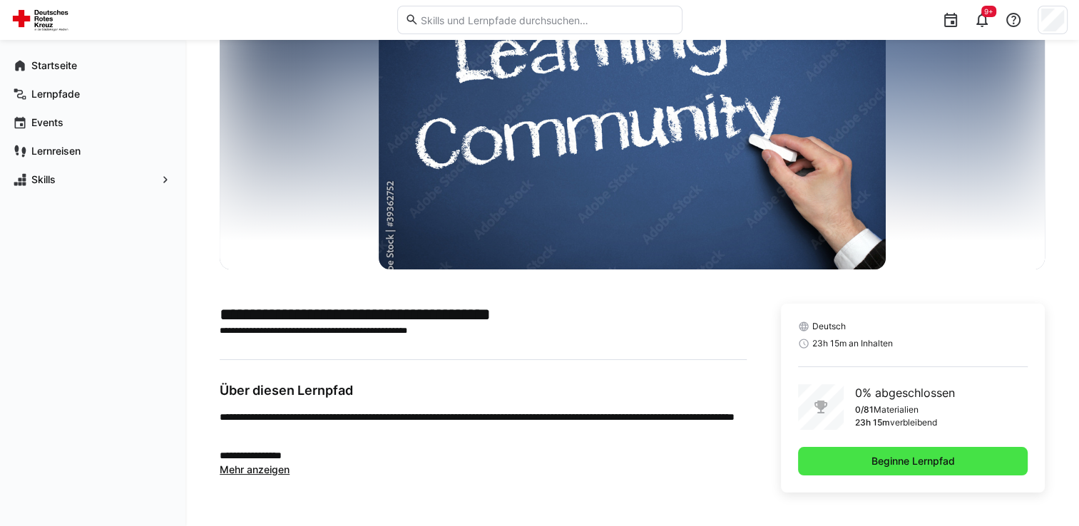
click at [859, 452] on span "Beginne Lernpfad" at bounding box center [913, 461] width 230 height 29
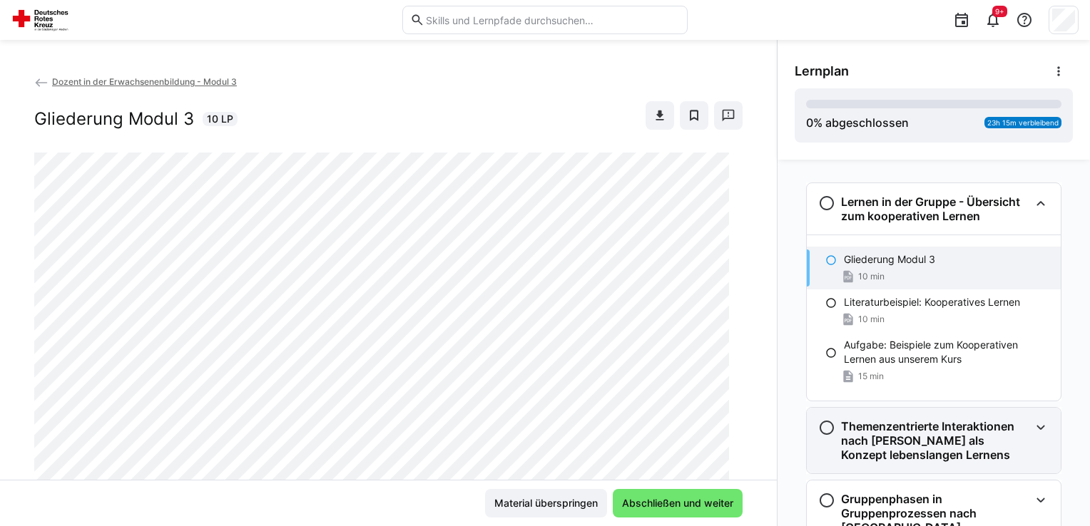
scroll to position [94, 0]
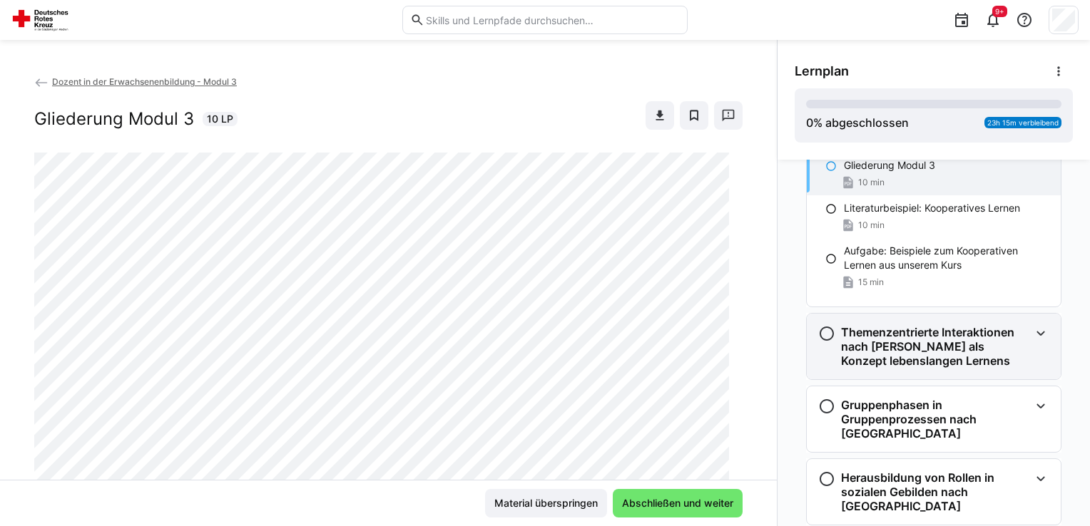
click at [856, 341] on h3 "Themenzentrierte Interaktionen nach [PERSON_NAME] als Konzept lebenslangen Lern…" at bounding box center [935, 346] width 188 height 43
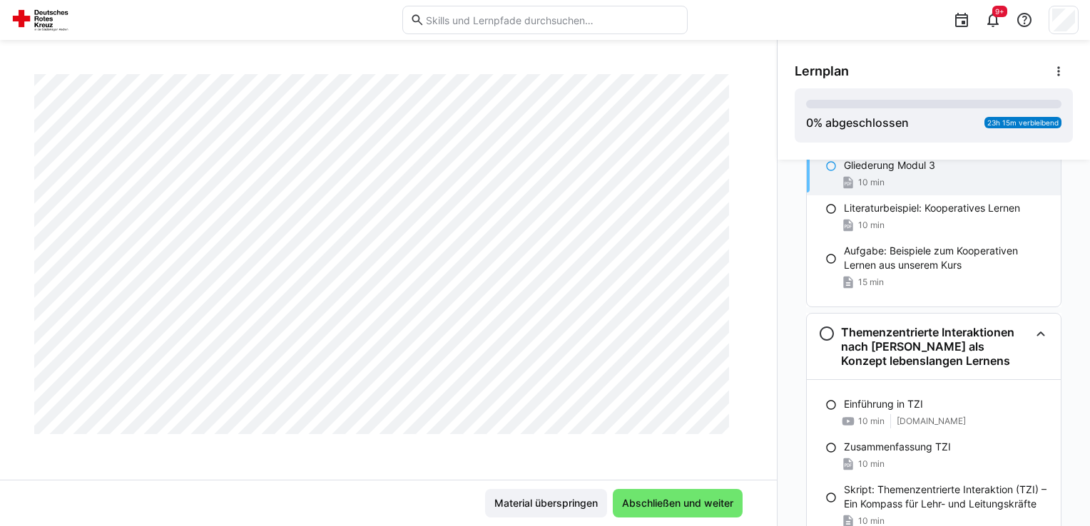
scroll to position [667, 0]
click at [859, 411] on div "Einführung in TZI 10 min [DOMAIN_NAME]" at bounding box center [933, 412] width 254 height 43
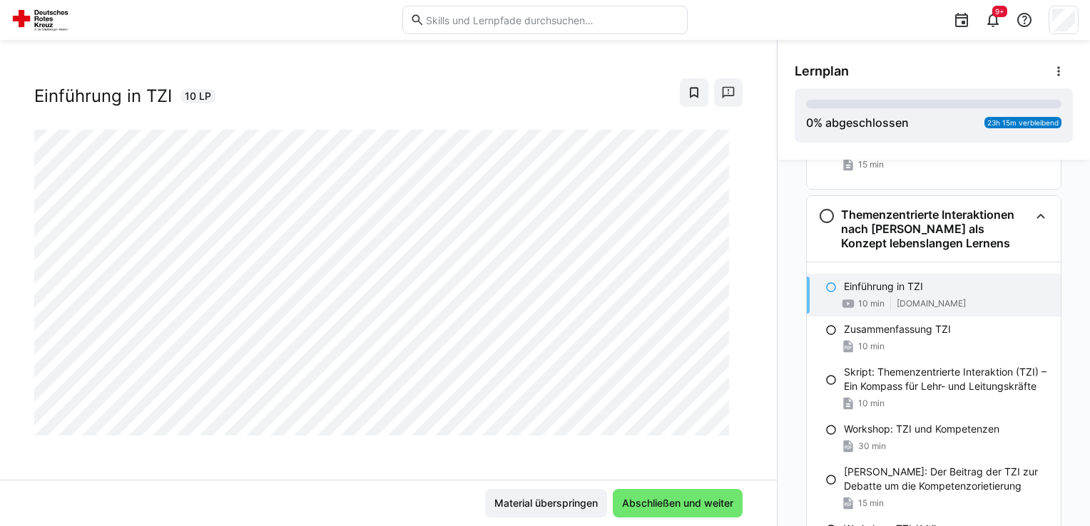
scroll to position [247, 0]
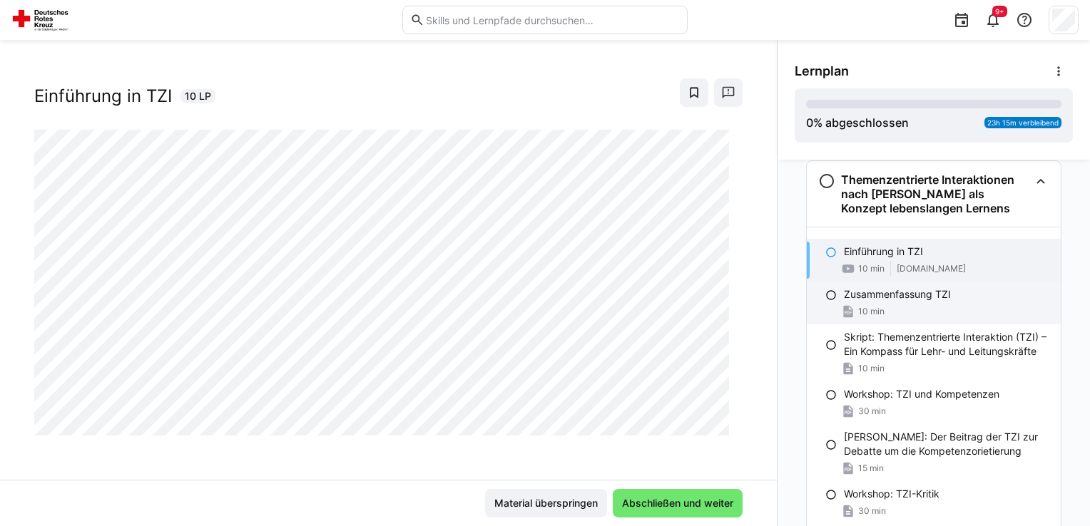
click at [861, 303] on div "Zusammenfassung TZI 10 min" at bounding box center [933, 303] width 254 height 43
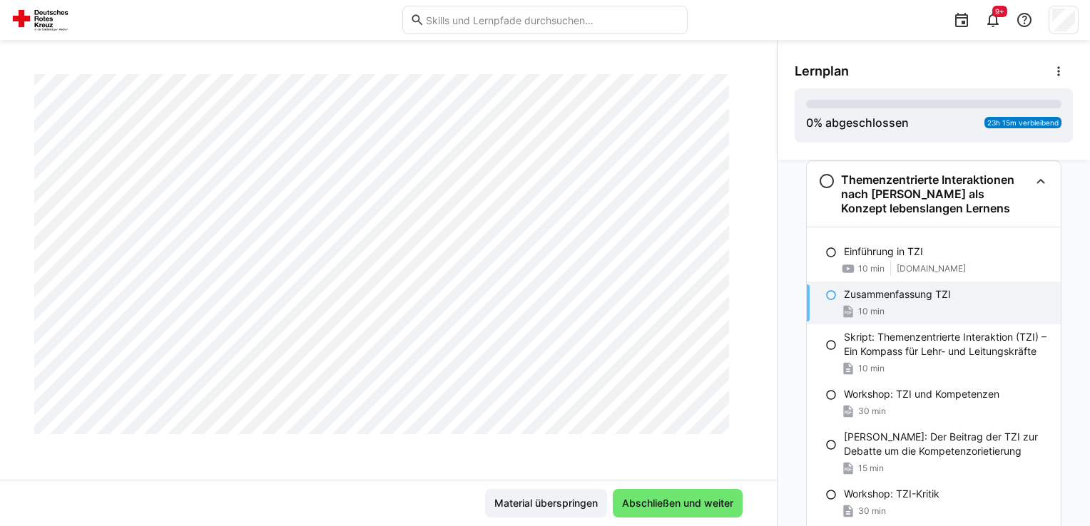
scroll to position [667, 0]
click at [876, 251] on p "Einführung in TZI" at bounding box center [883, 252] width 79 height 14
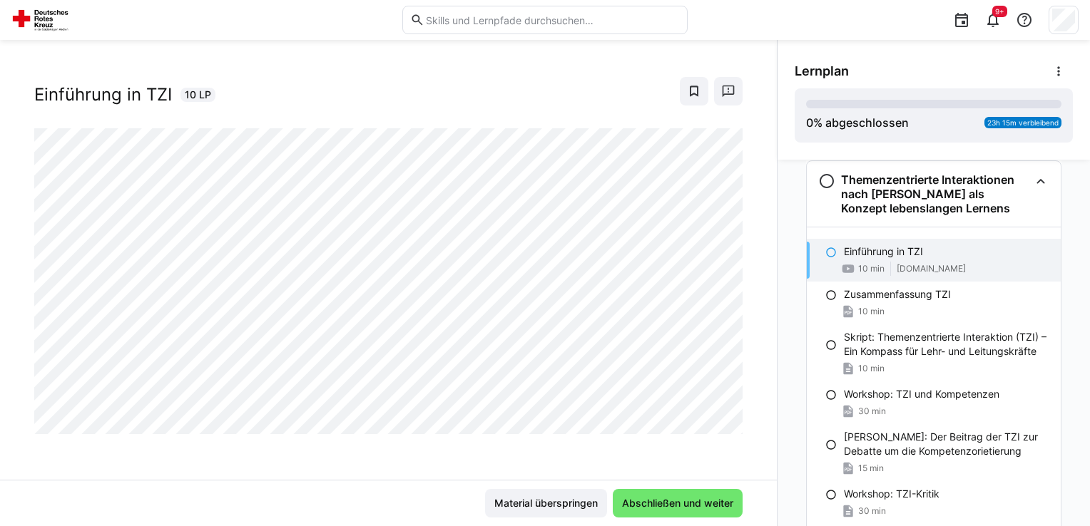
scroll to position [23, 0]
click at [938, 304] on div "10 min" at bounding box center [946, 311] width 205 height 14
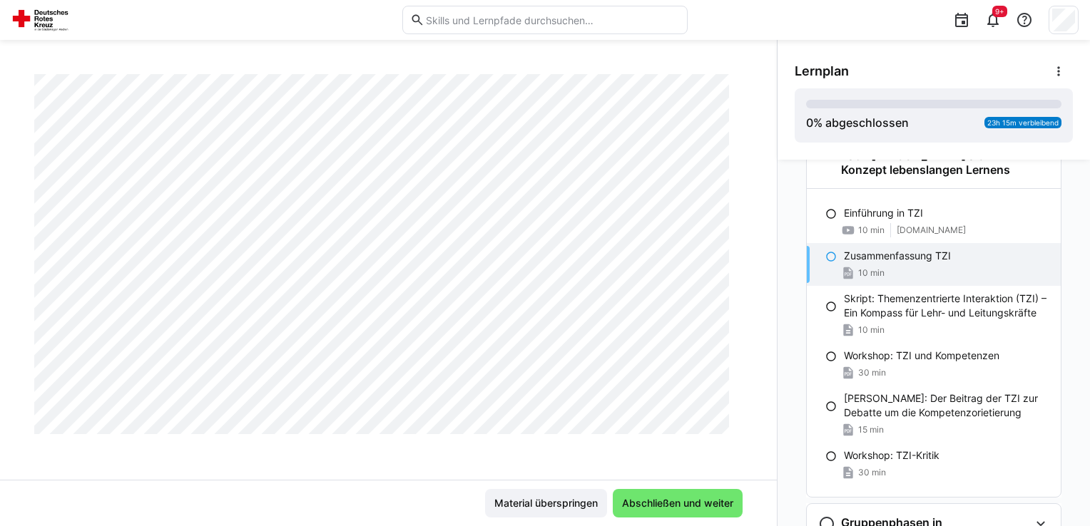
scroll to position [1662, 0]
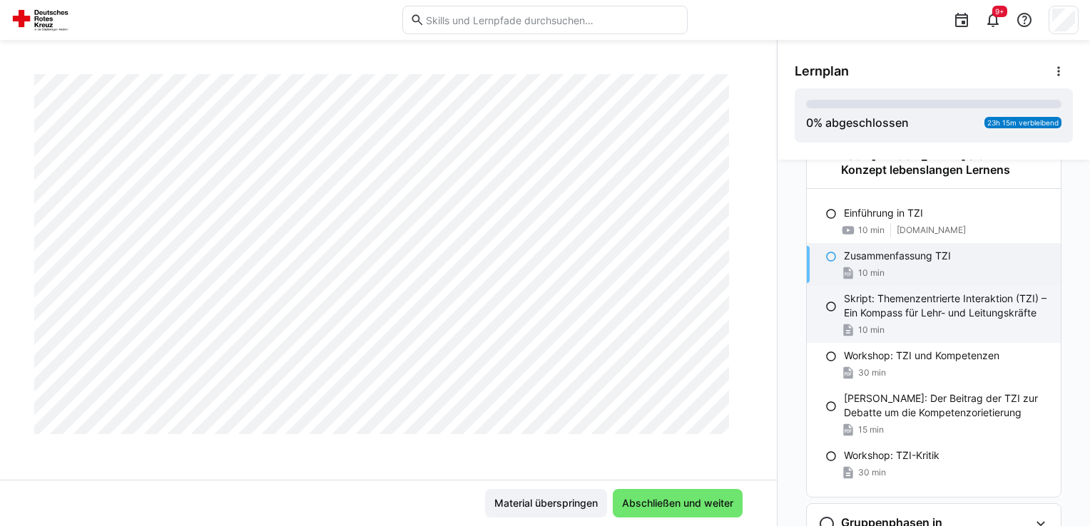
click at [883, 304] on p "Skript: Themenzentrierte Interaktion (TZI) – Ein Kompass für Lehr- und Leitungs…" at bounding box center [946, 306] width 205 height 29
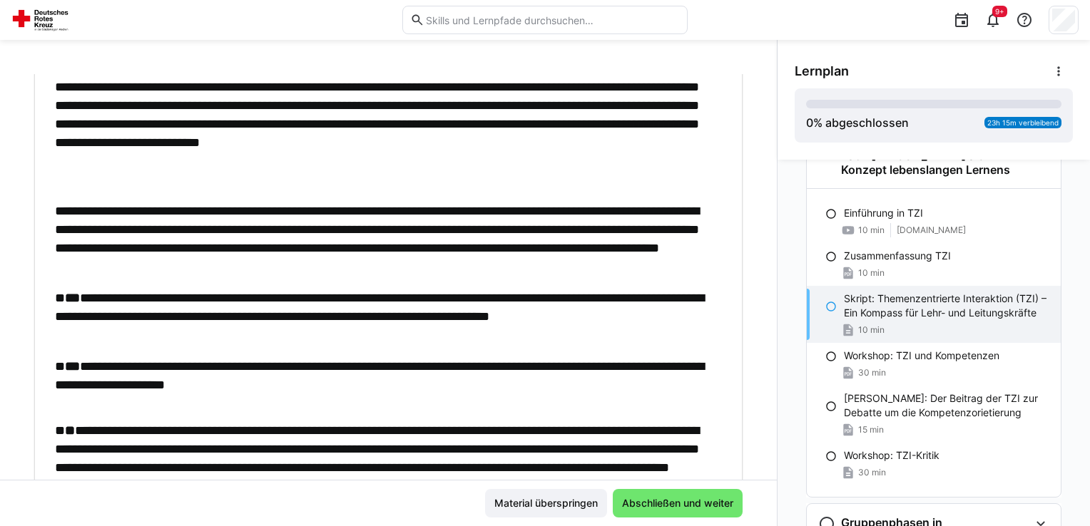
scroll to position [1462, 0]
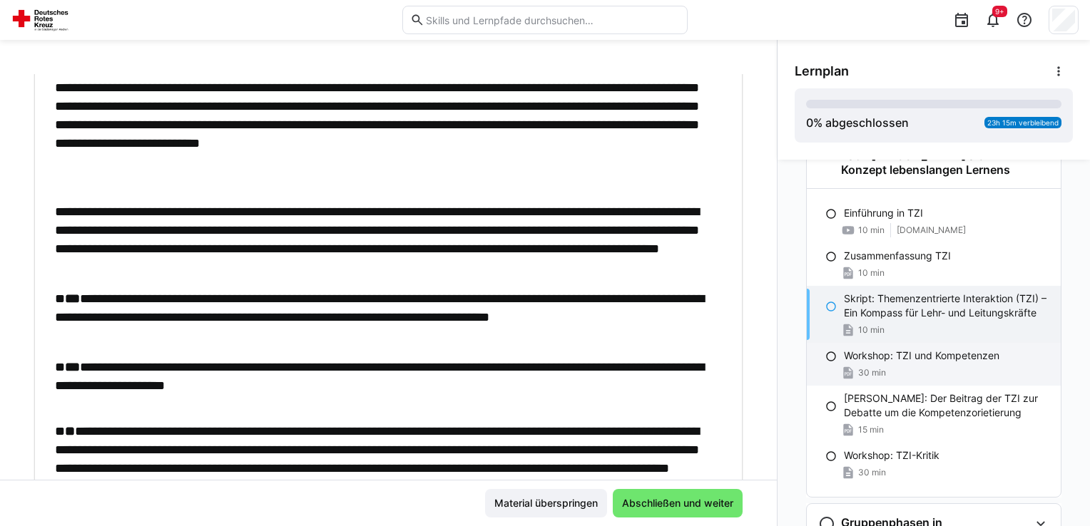
click at [921, 363] on div "Workshop: TZI und Kompetenzen 30 min" at bounding box center [933, 364] width 254 height 43
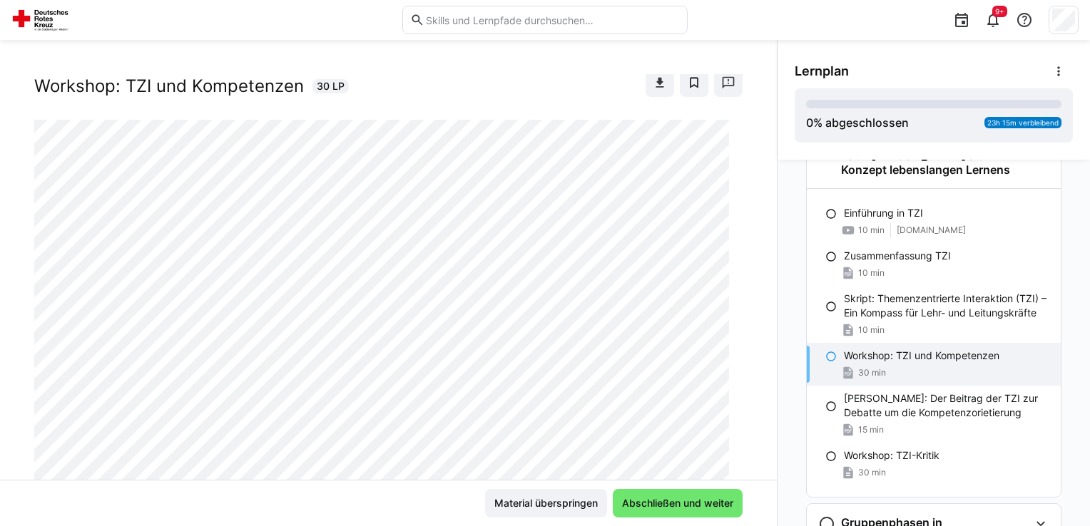
scroll to position [0, 0]
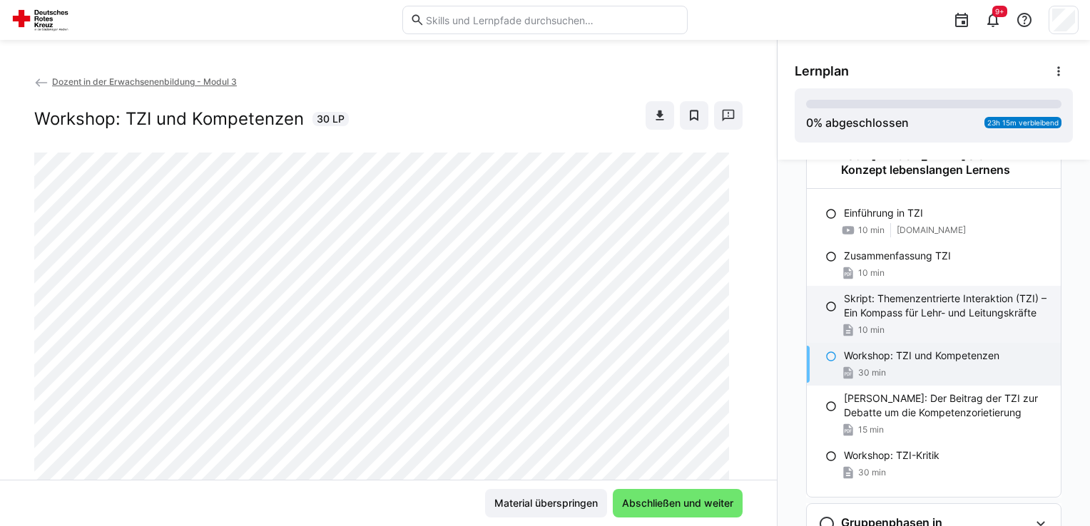
click at [862, 312] on p "Skript: Themenzentrierte Interaktion (TZI) – Ein Kompass für Lehr- und Leitungs…" at bounding box center [946, 306] width 205 height 29
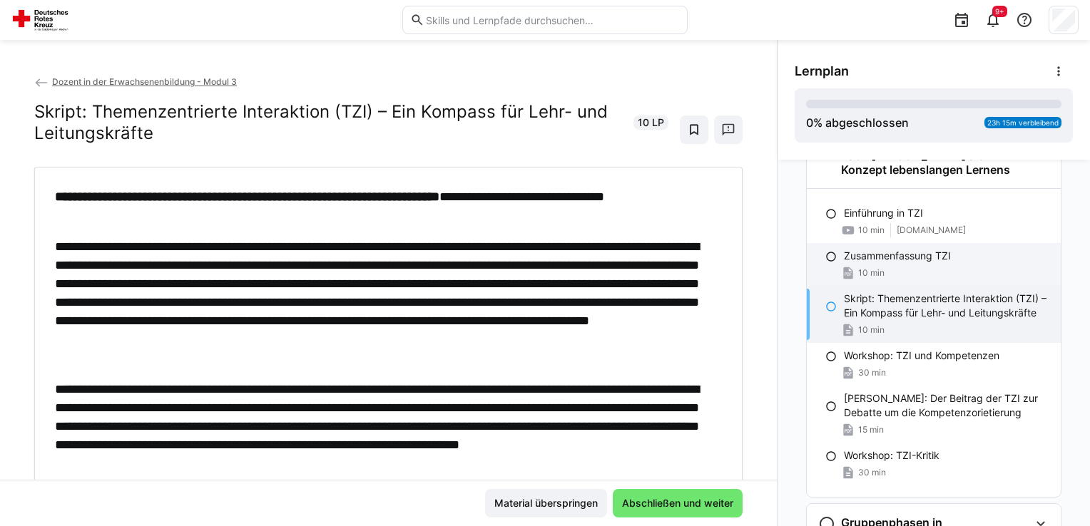
click at [881, 252] on p "Zusammenfassung TZI" at bounding box center [897, 256] width 107 height 14
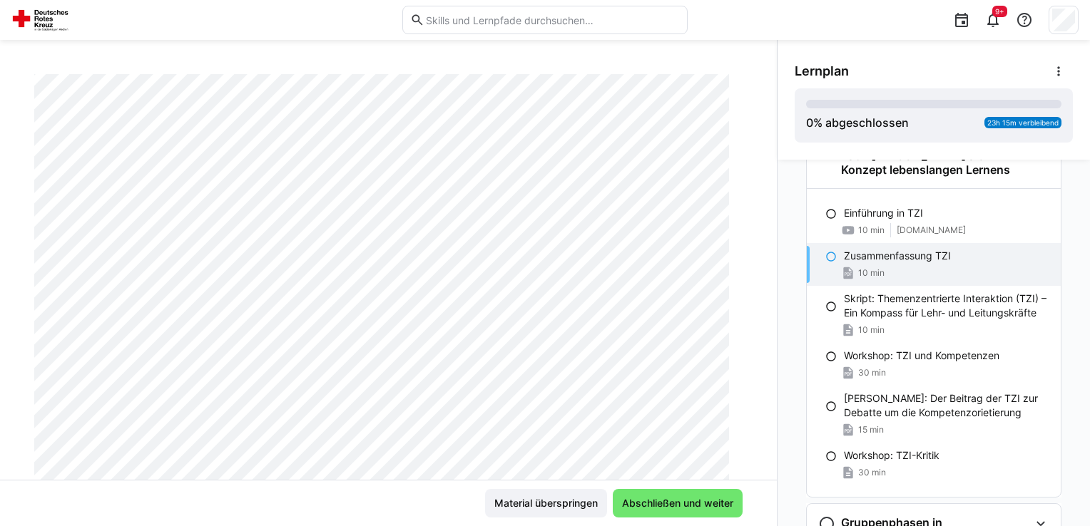
scroll to position [143, 0]
click at [886, 358] on p "Workshop: TZI und Kompetenzen" at bounding box center [921, 356] width 155 height 14
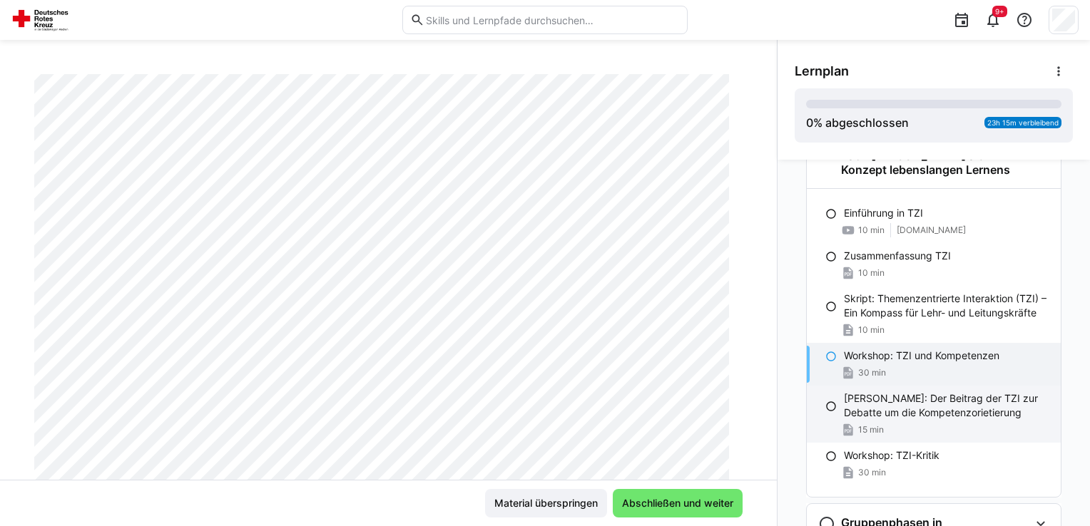
click at [901, 404] on p "[PERSON_NAME]: Der Beitrag der TZI zur Debatte um die Kompetenzorietierung" at bounding box center [946, 405] width 205 height 29
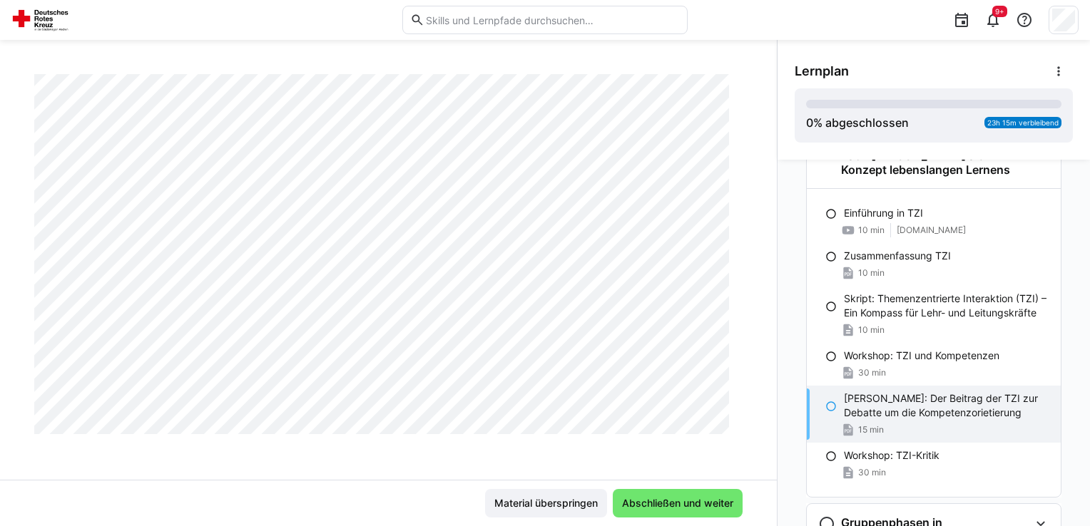
scroll to position [6540, 0]
click at [894, 461] on p "Workshop: TZI-Kritik" at bounding box center [892, 456] width 96 height 14
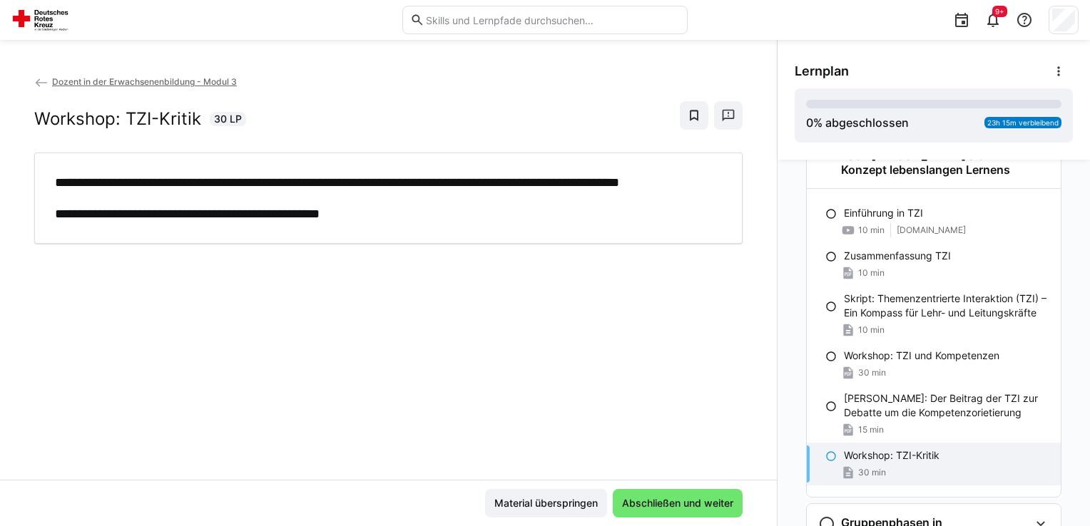
scroll to position [0, 0]
